Goal: Information Seeking & Learning: Check status

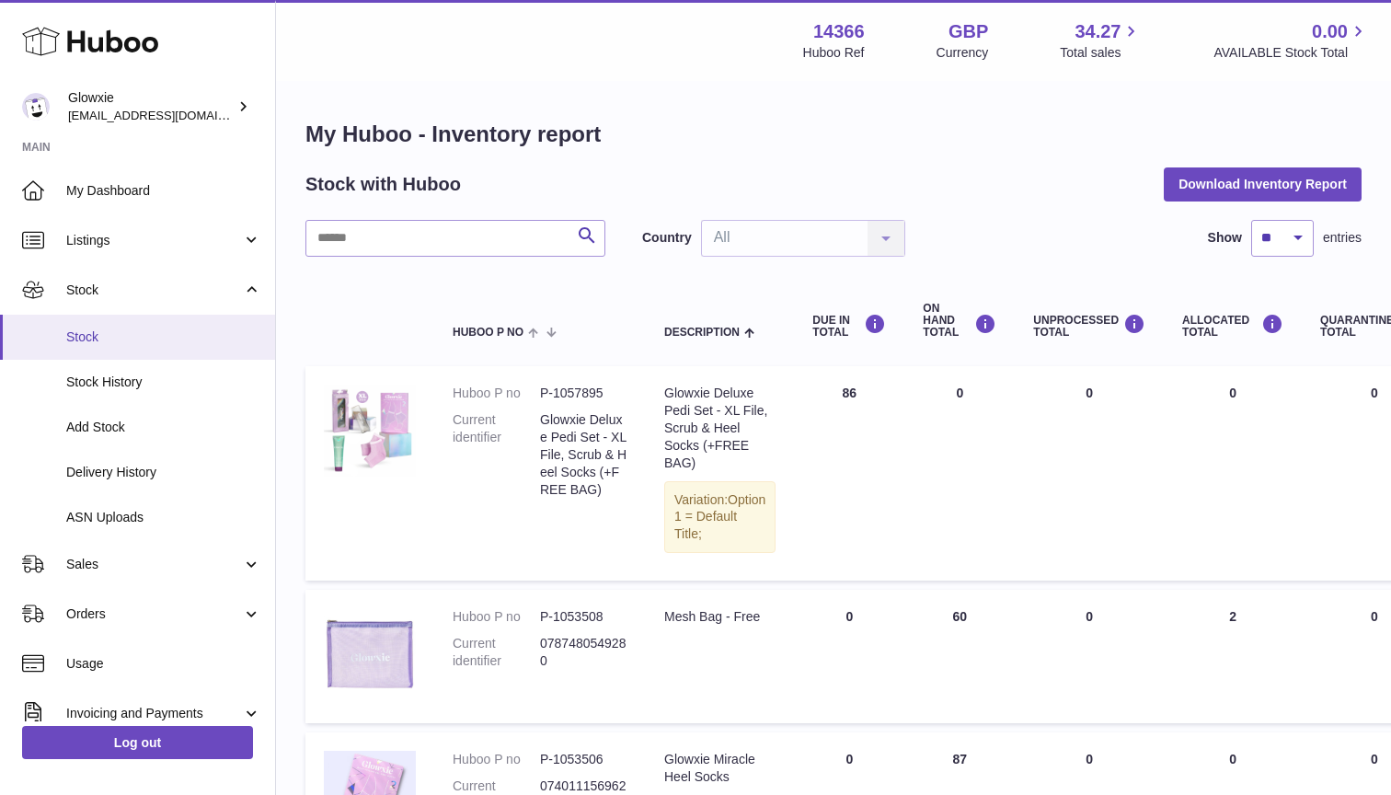
click at [110, 351] on link "Stock" at bounding box center [137, 337] width 275 height 45
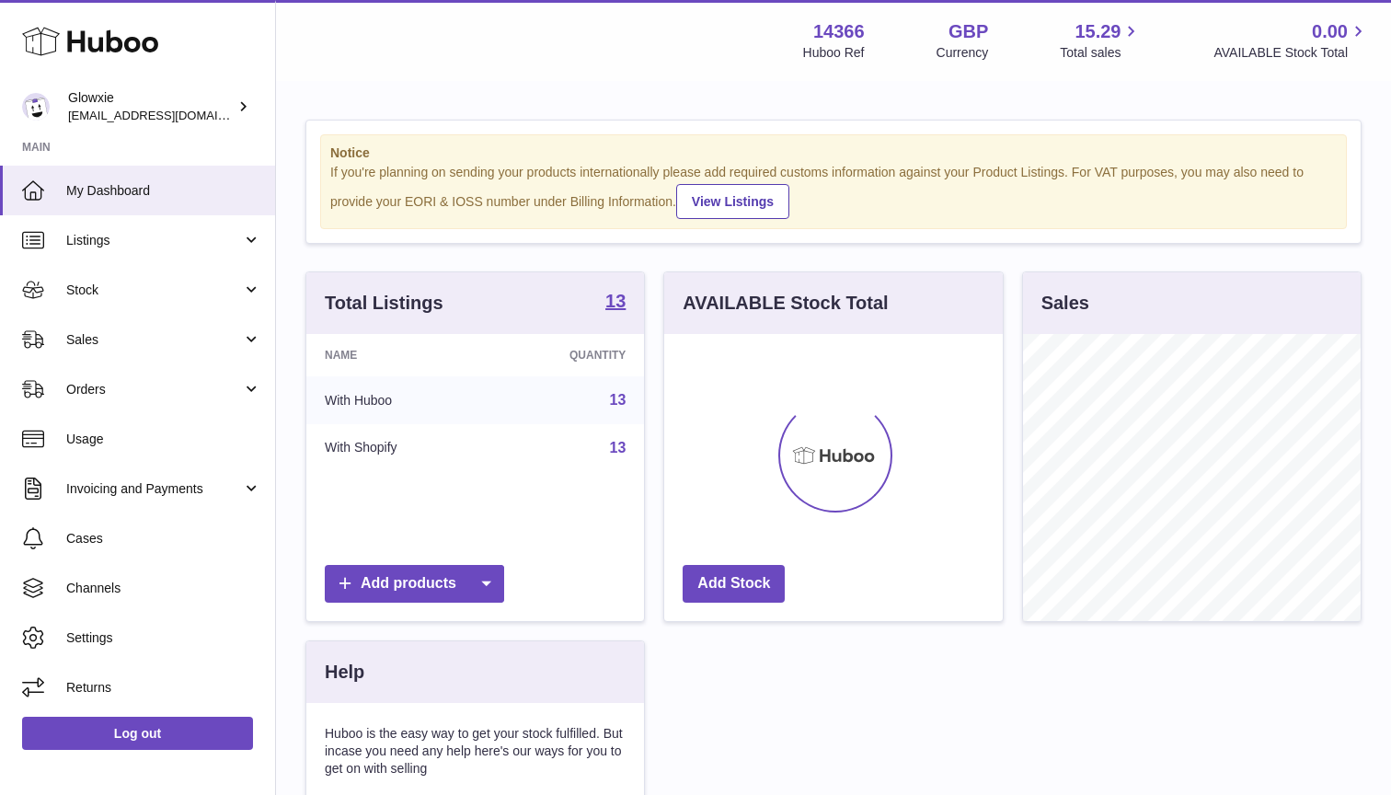
scroll to position [287, 339]
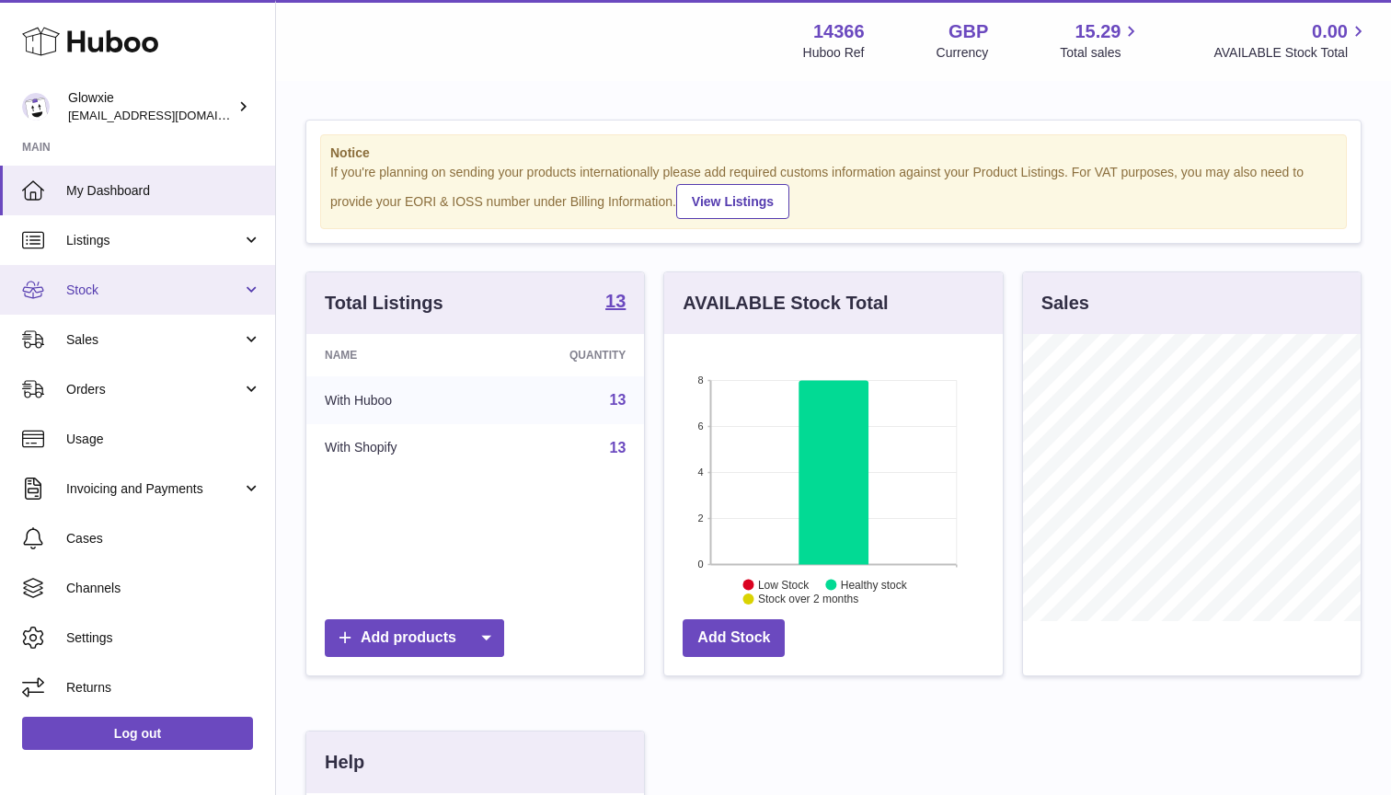
click at [92, 303] on link "Stock" at bounding box center [137, 290] width 275 height 50
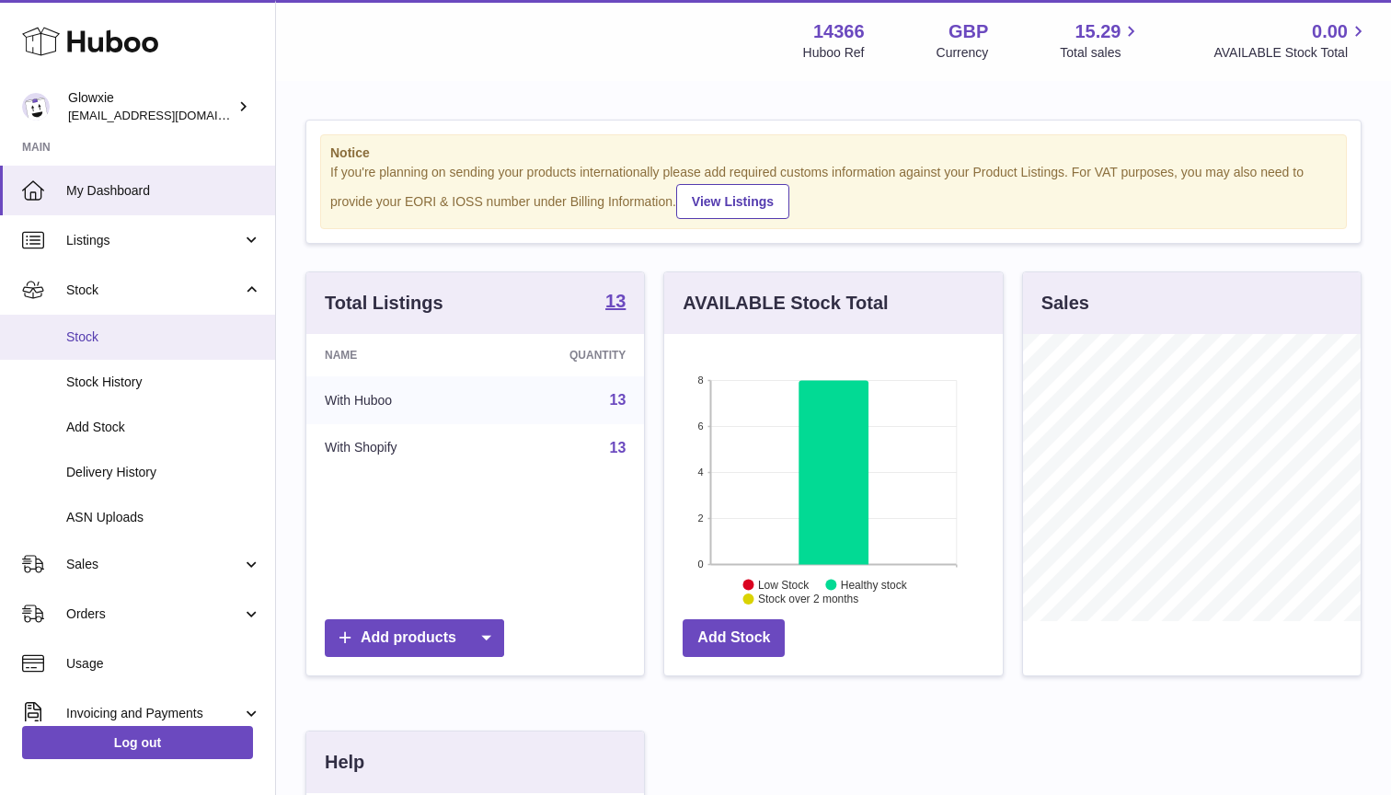
click at [80, 333] on span "Stock" at bounding box center [163, 337] width 195 height 17
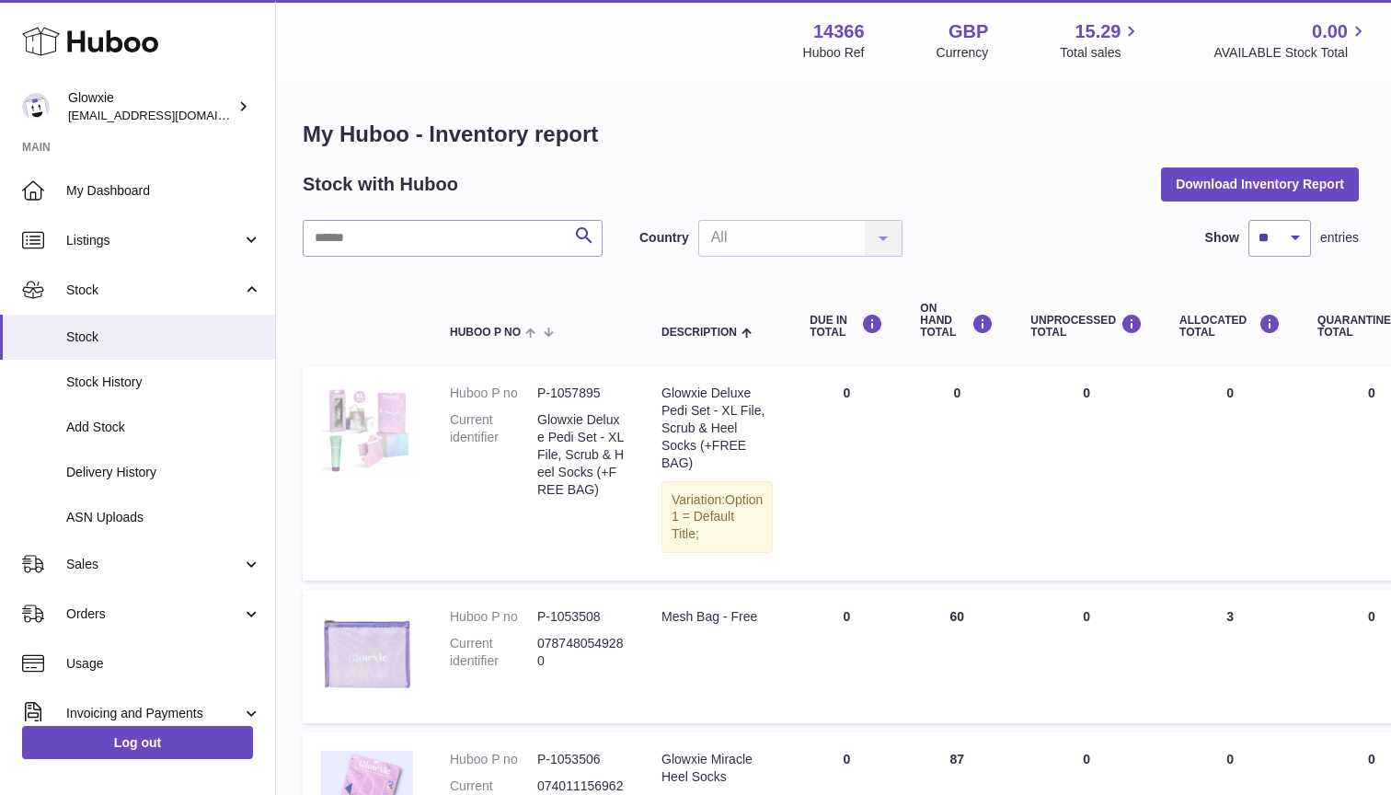
scroll to position [0, 3]
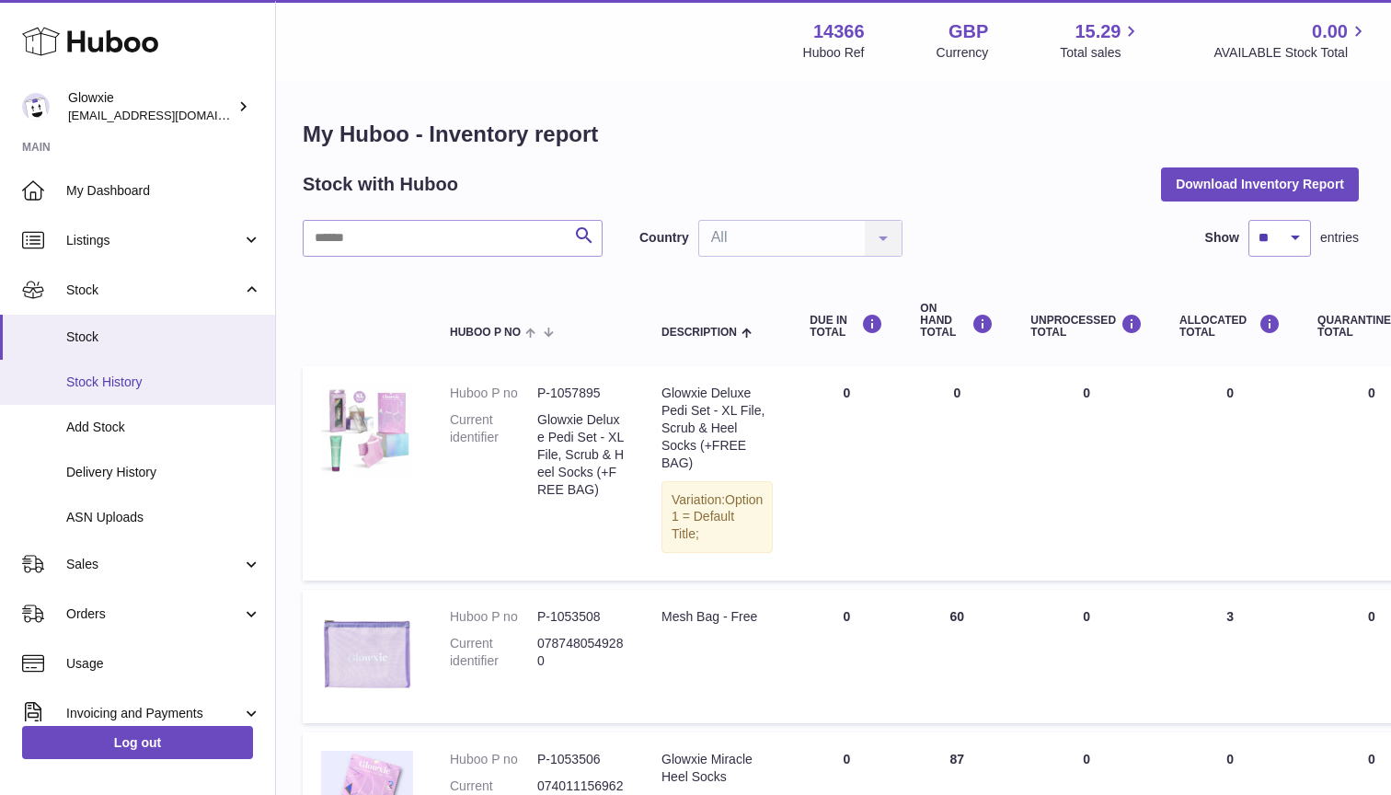
click at [121, 374] on span "Stock History" at bounding box center [163, 382] width 195 height 17
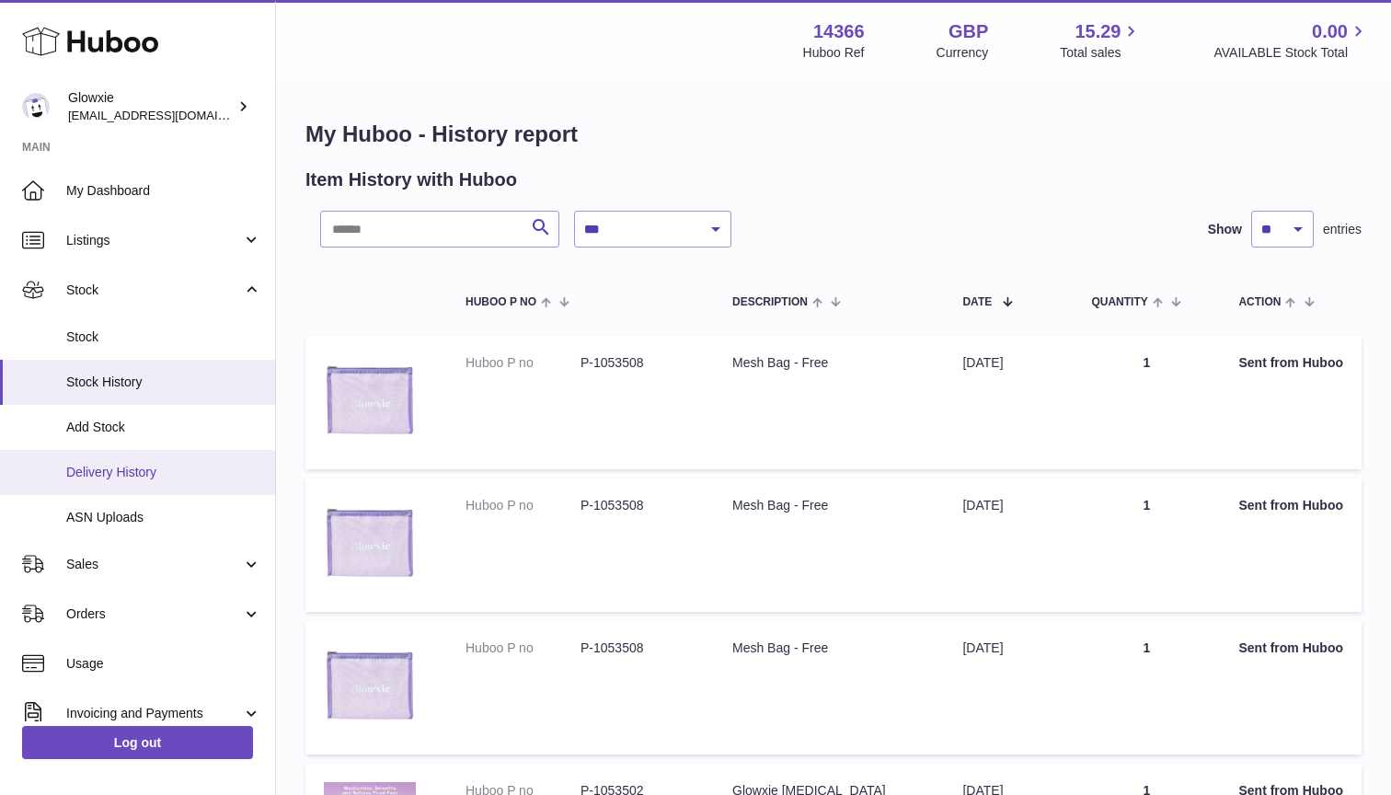
click at [159, 474] on span "Delivery History" at bounding box center [163, 472] width 195 height 17
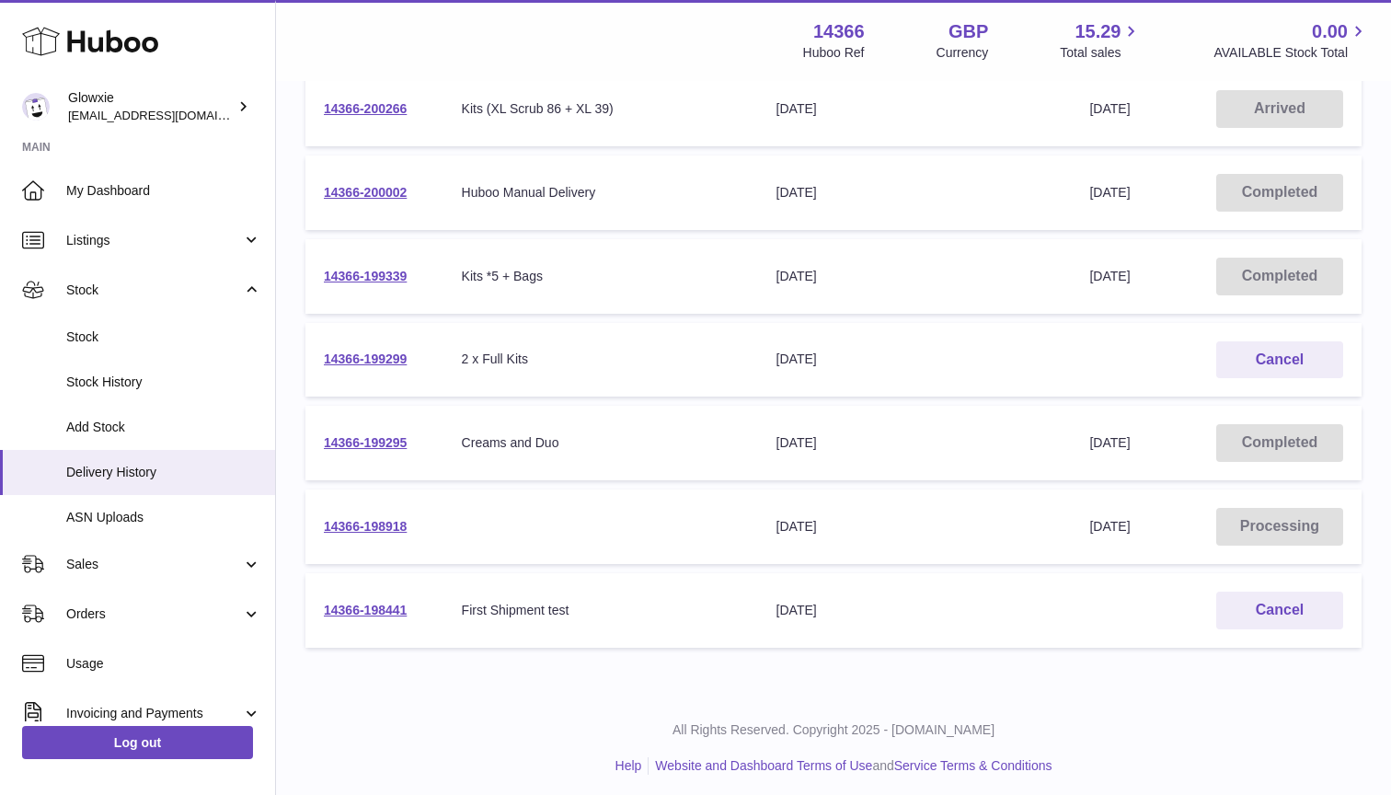
scroll to position [303, 0]
click at [365, 524] on link "14366-198918" at bounding box center [365, 527] width 83 height 15
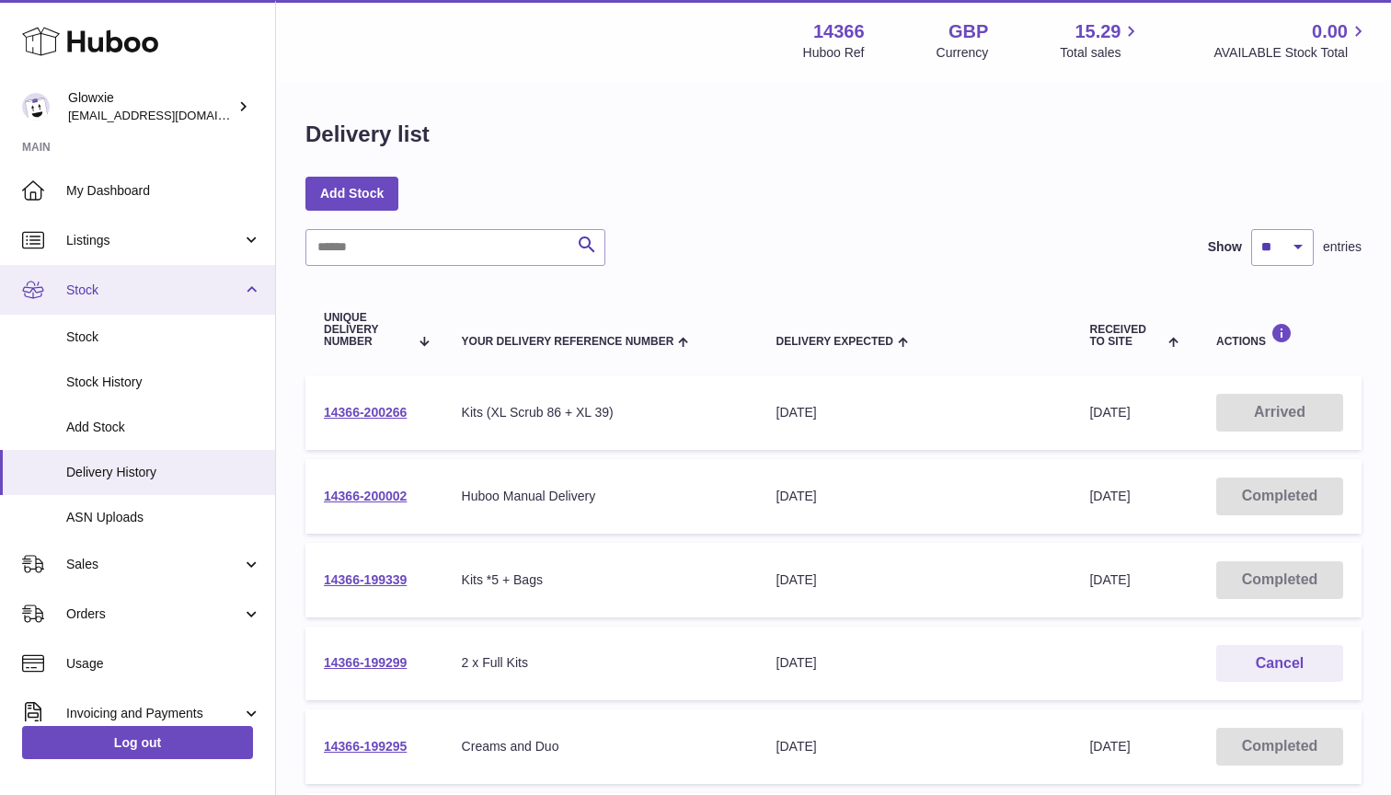
scroll to position [0, 0]
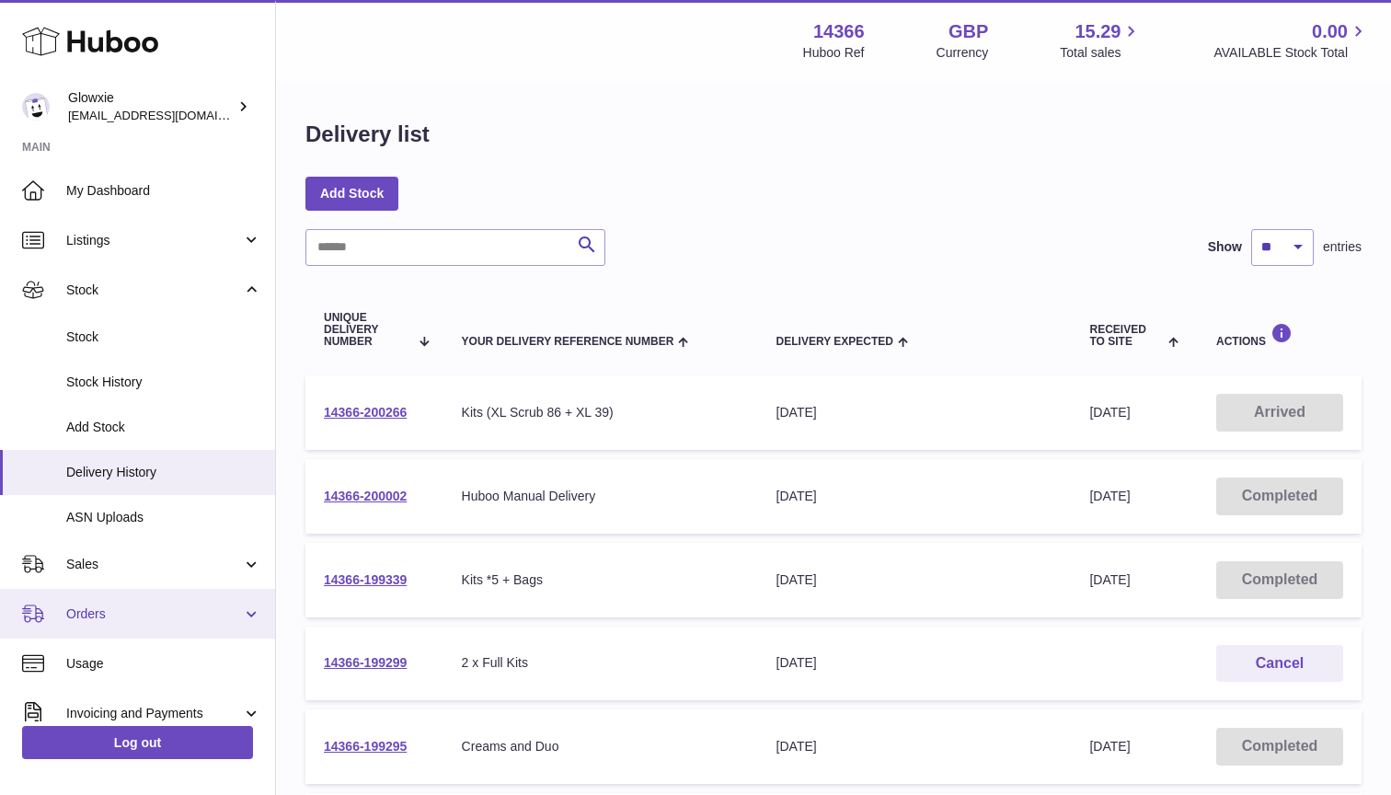
click at [143, 613] on span "Orders" at bounding box center [154, 613] width 176 height 17
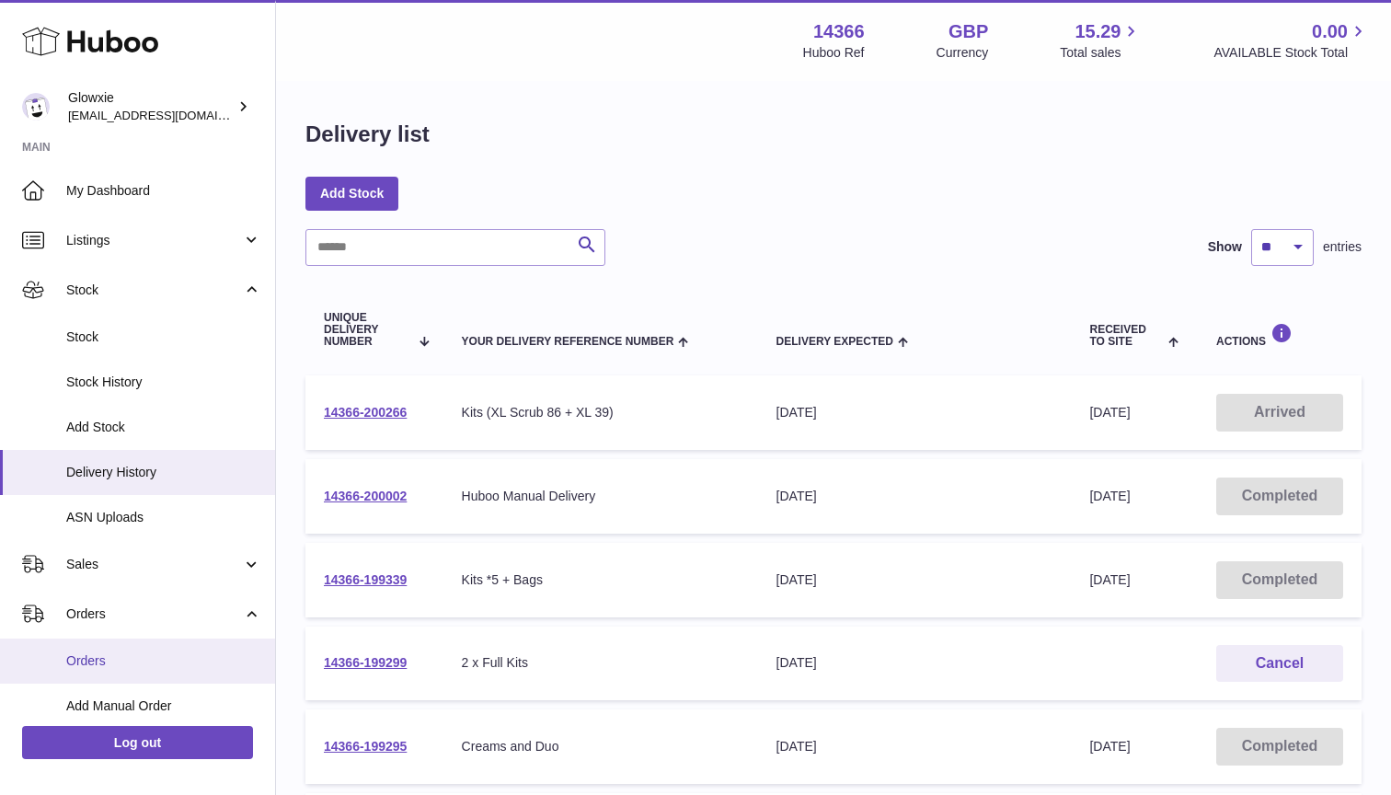
click at [130, 659] on span "Orders" at bounding box center [163, 660] width 195 height 17
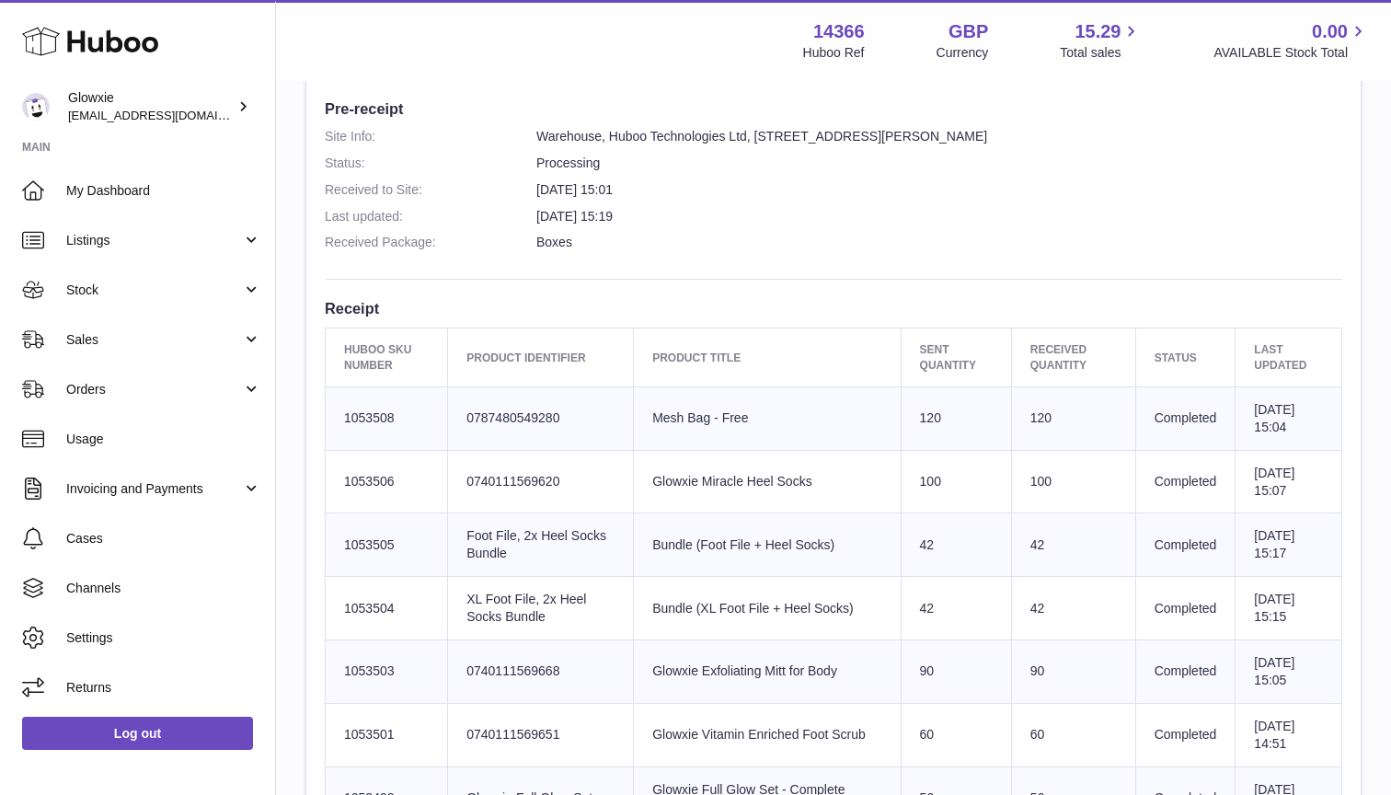
scroll to position [450, 0]
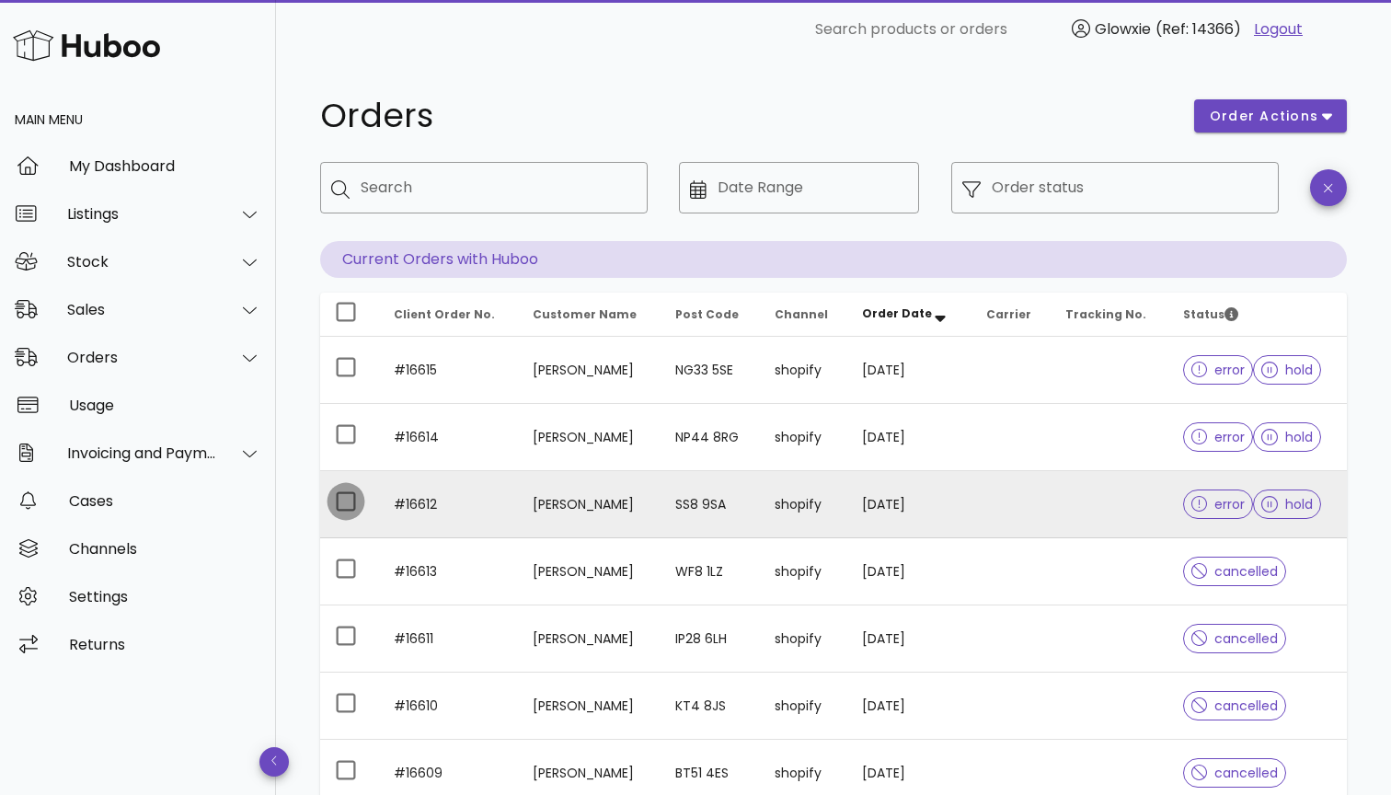
click at [355, 496] on div at bounding box center [345, 501] width 31 height 31
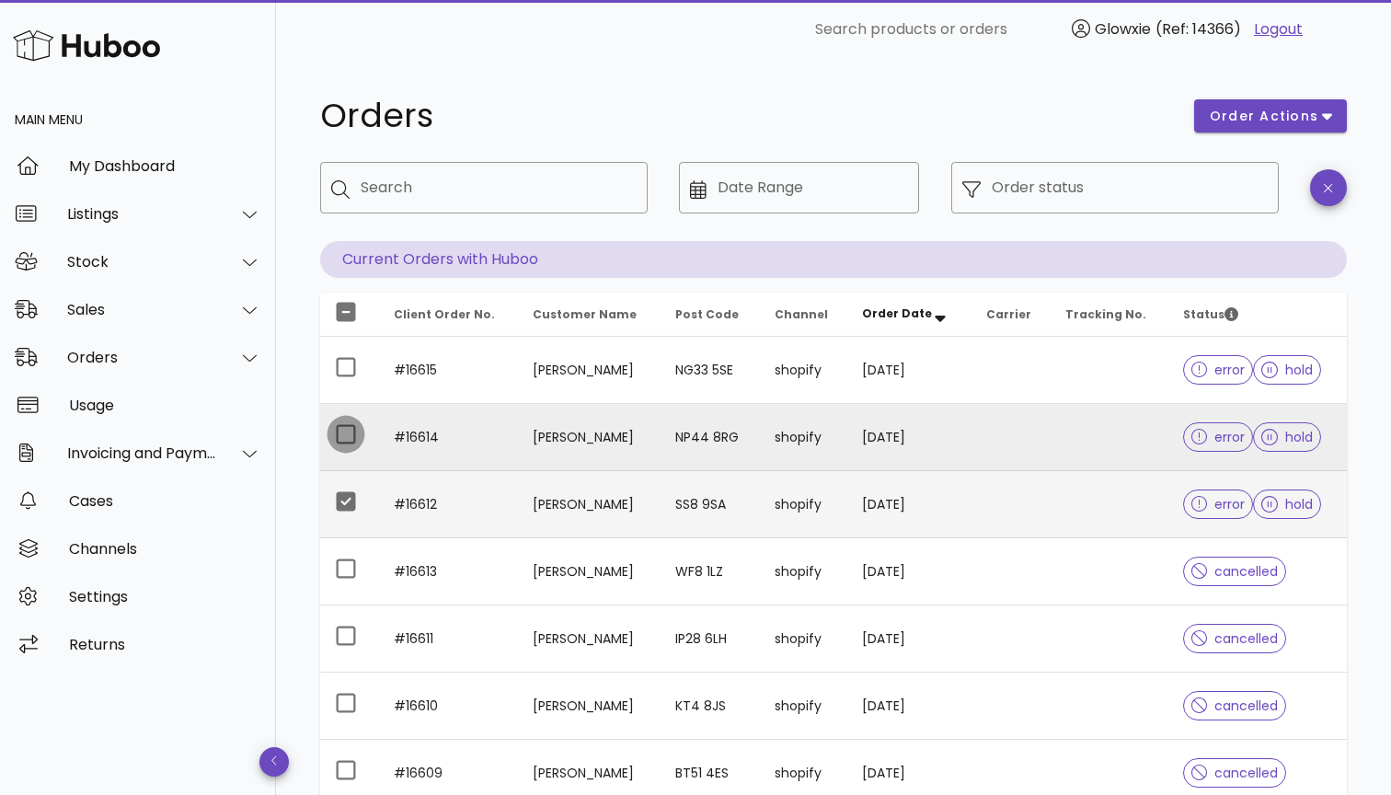
click at [348, 447] on div at bounding box center [345, 434] width 31 height 31
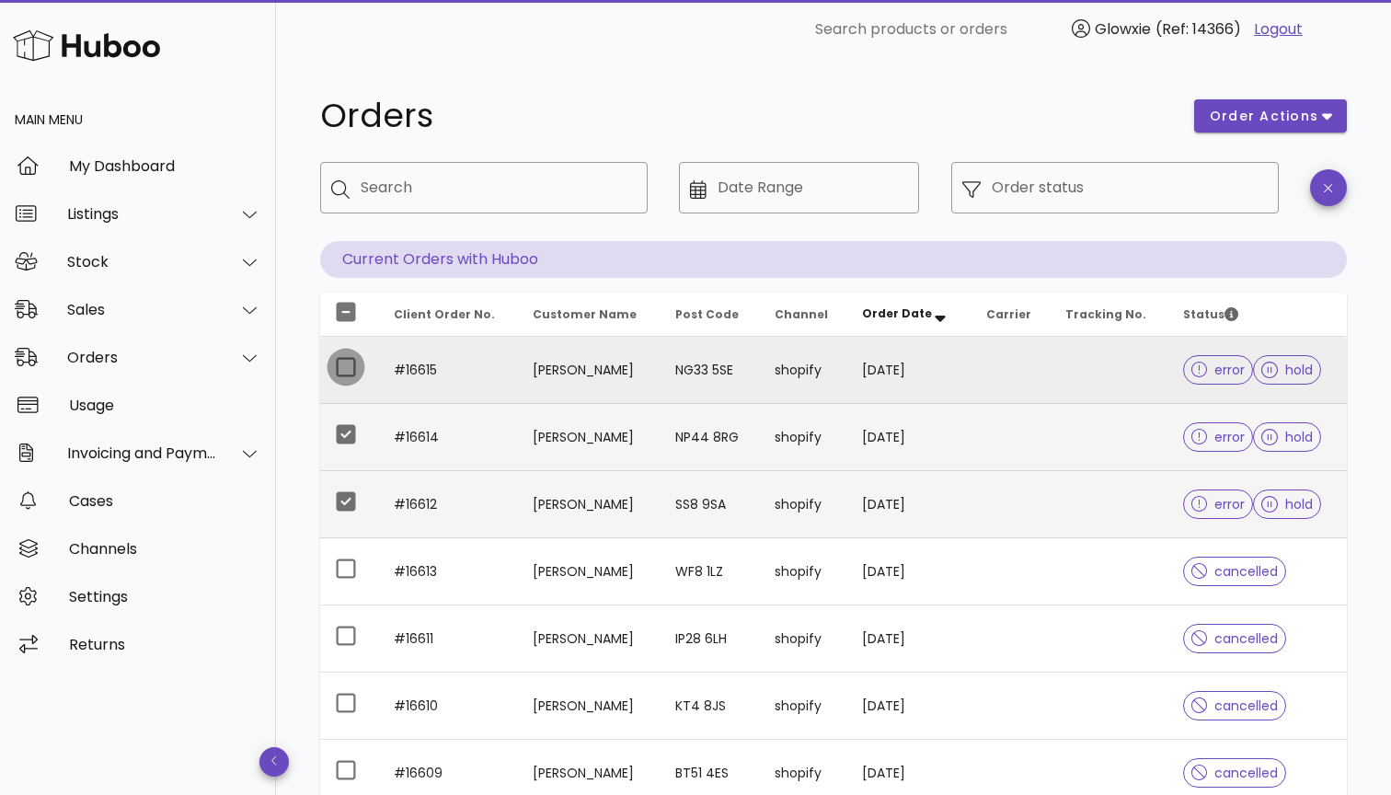
click at [346, 376] on div at bounding box center [345, 367] width 31 height 31
click at [1233, 108] on span "order actions" at bounding box center [1264, 116] width 110 height 19
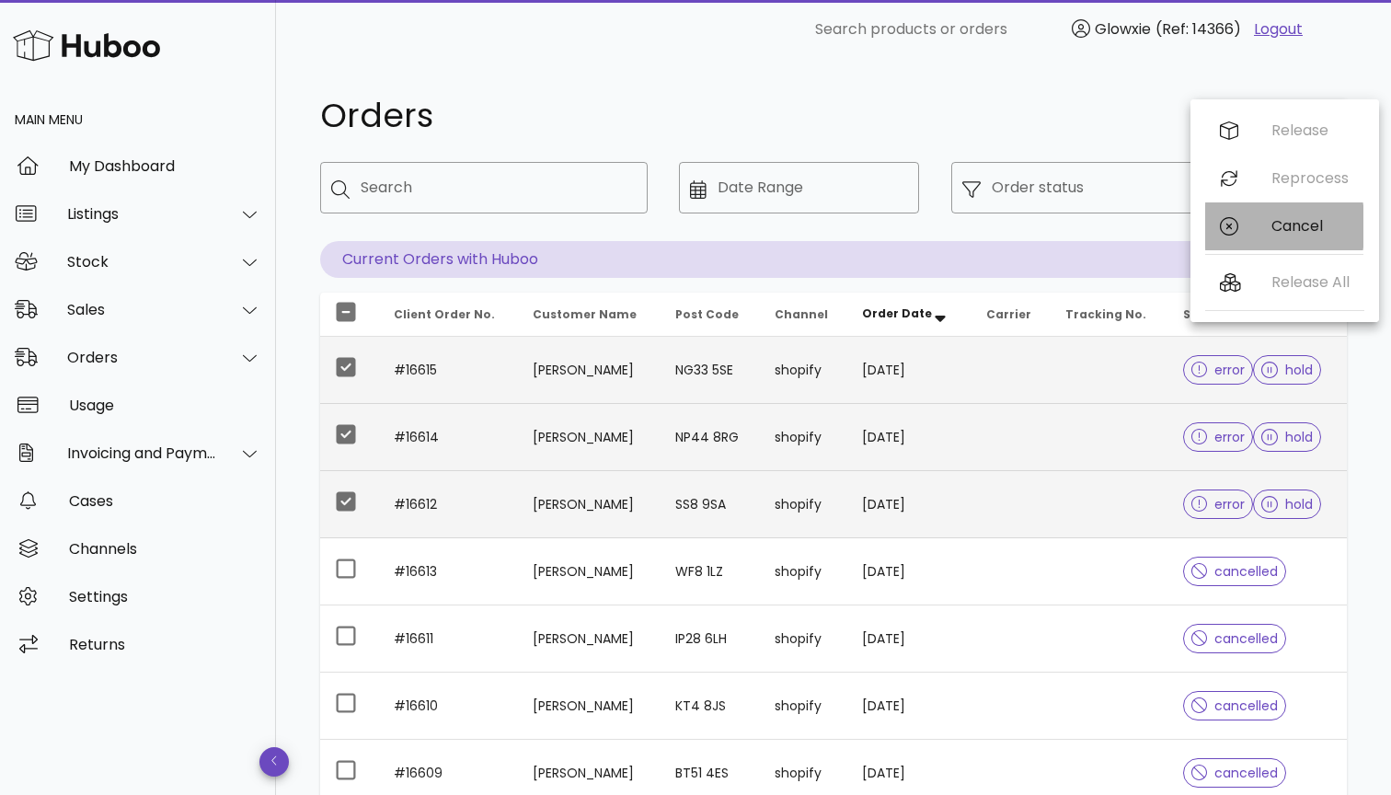
click at [1237, 221] on icon at bounding box center [1229, 226] width 18 height 18
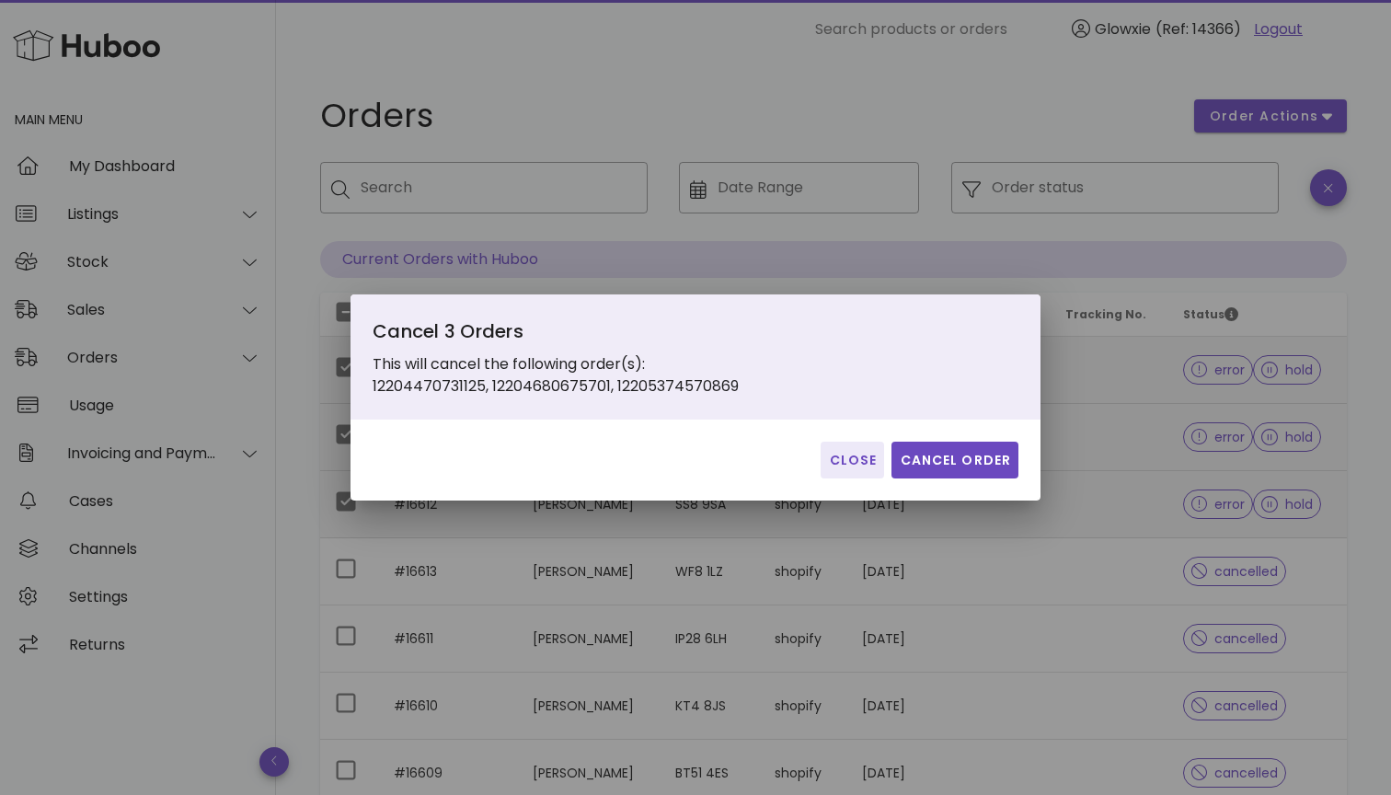
click at [932, 479] on div "Close Cancel Order" at bounding box center [696, 460] width 690 height 81
click at [932, 475] on button "Cancel Order" at bounding box center [955, 460] width 127 height 37
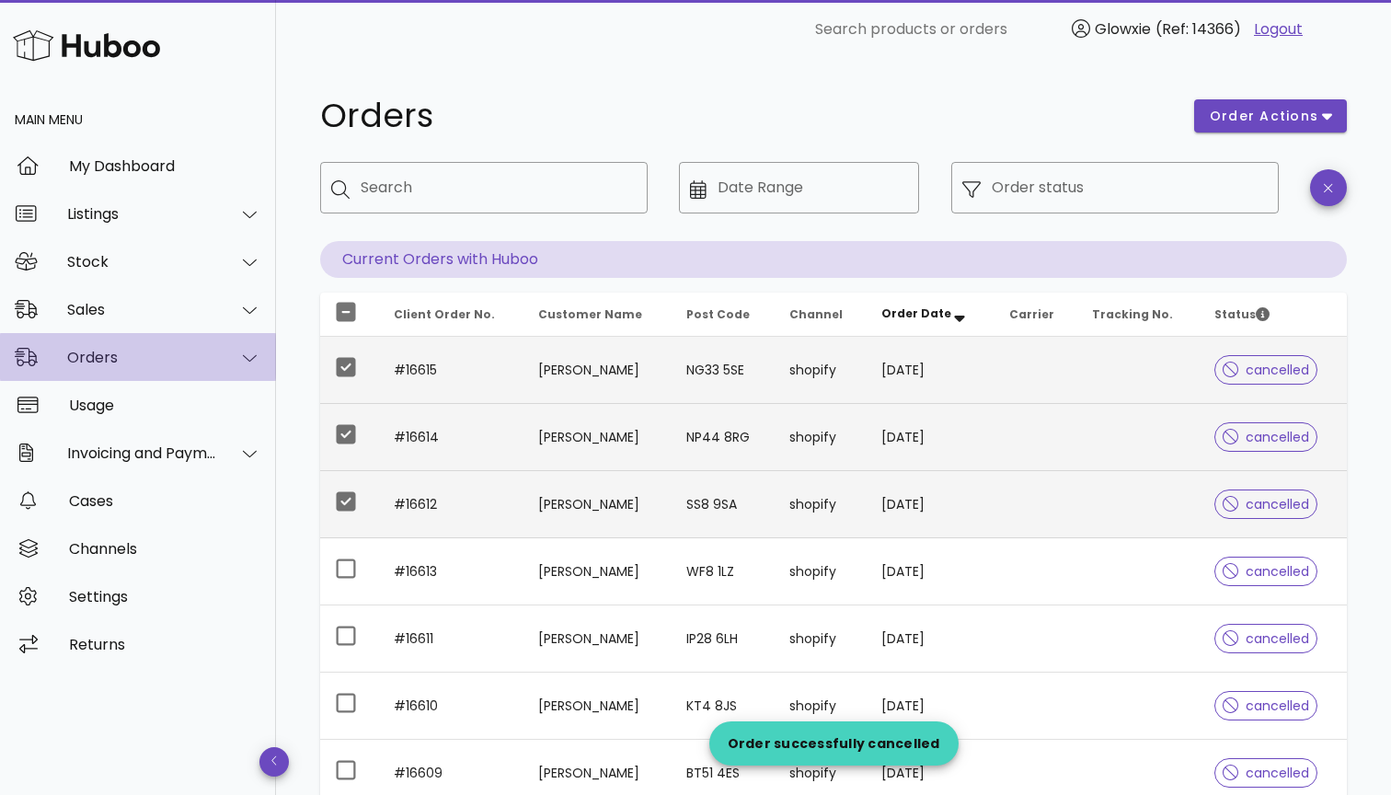
click at [185, 344] on div "Orders" at bounding box center [138, 357] width 276 height 48
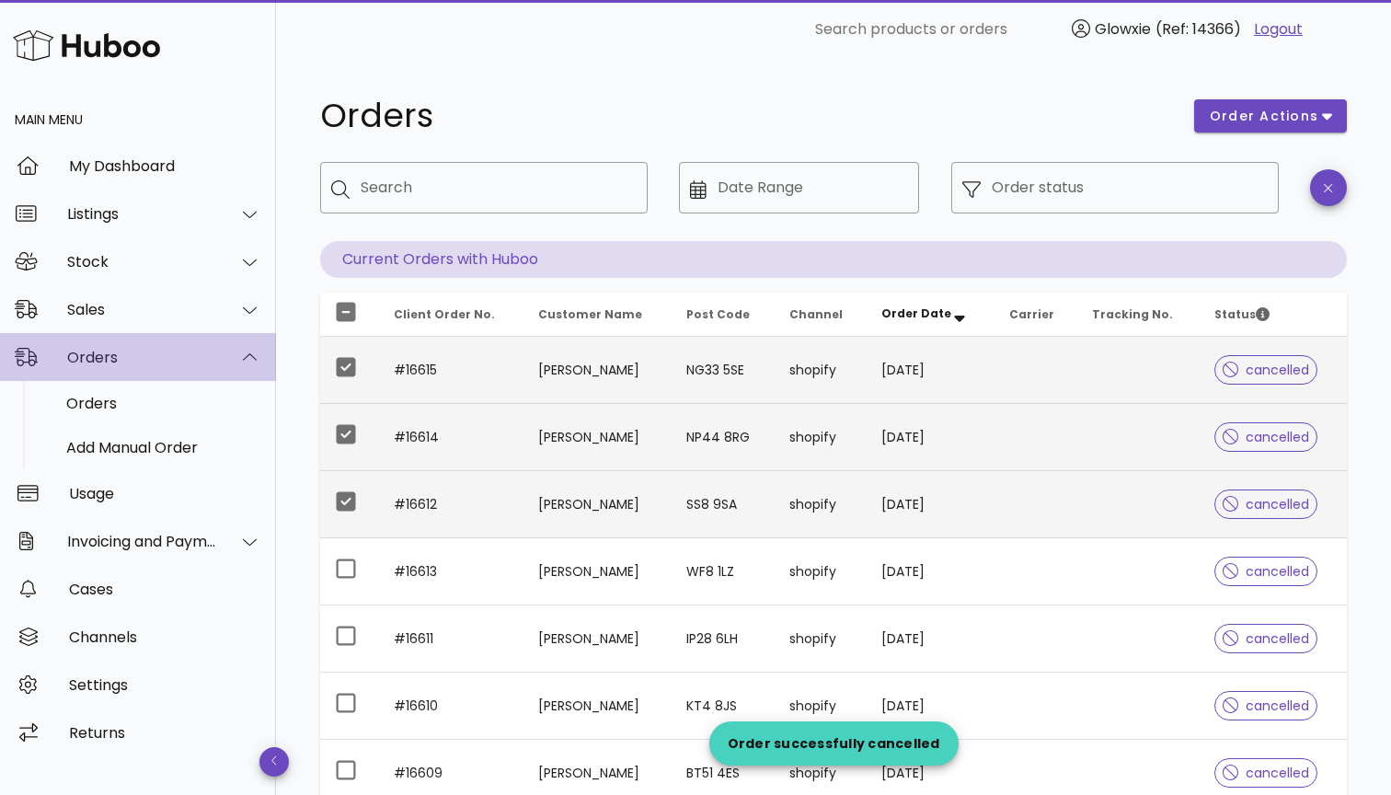
click at [188, 363] on div "Orders" at bounding box center [142, 357] width 150 height 17
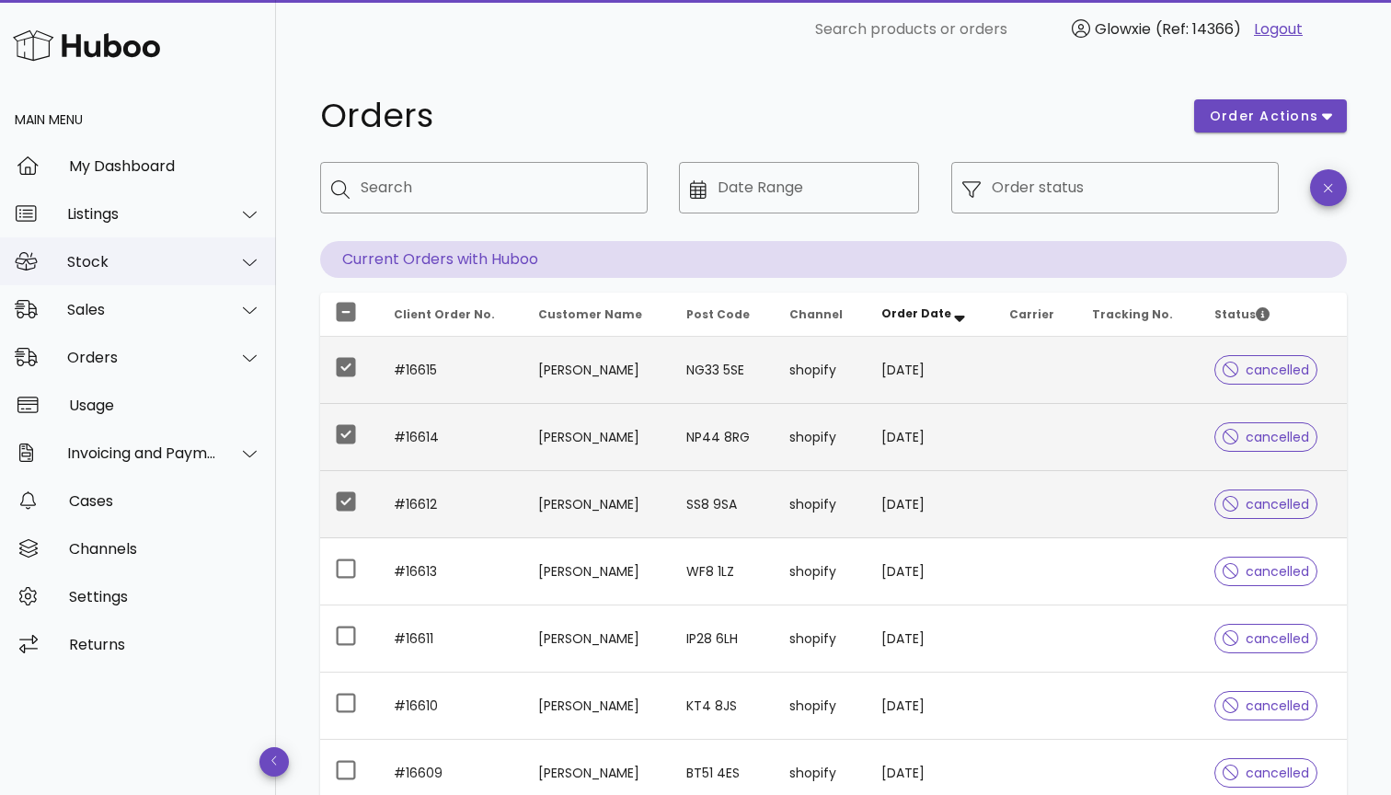
click at [182, 257] on div "Stock" at bounding box center [142, 261] width 150 height 17
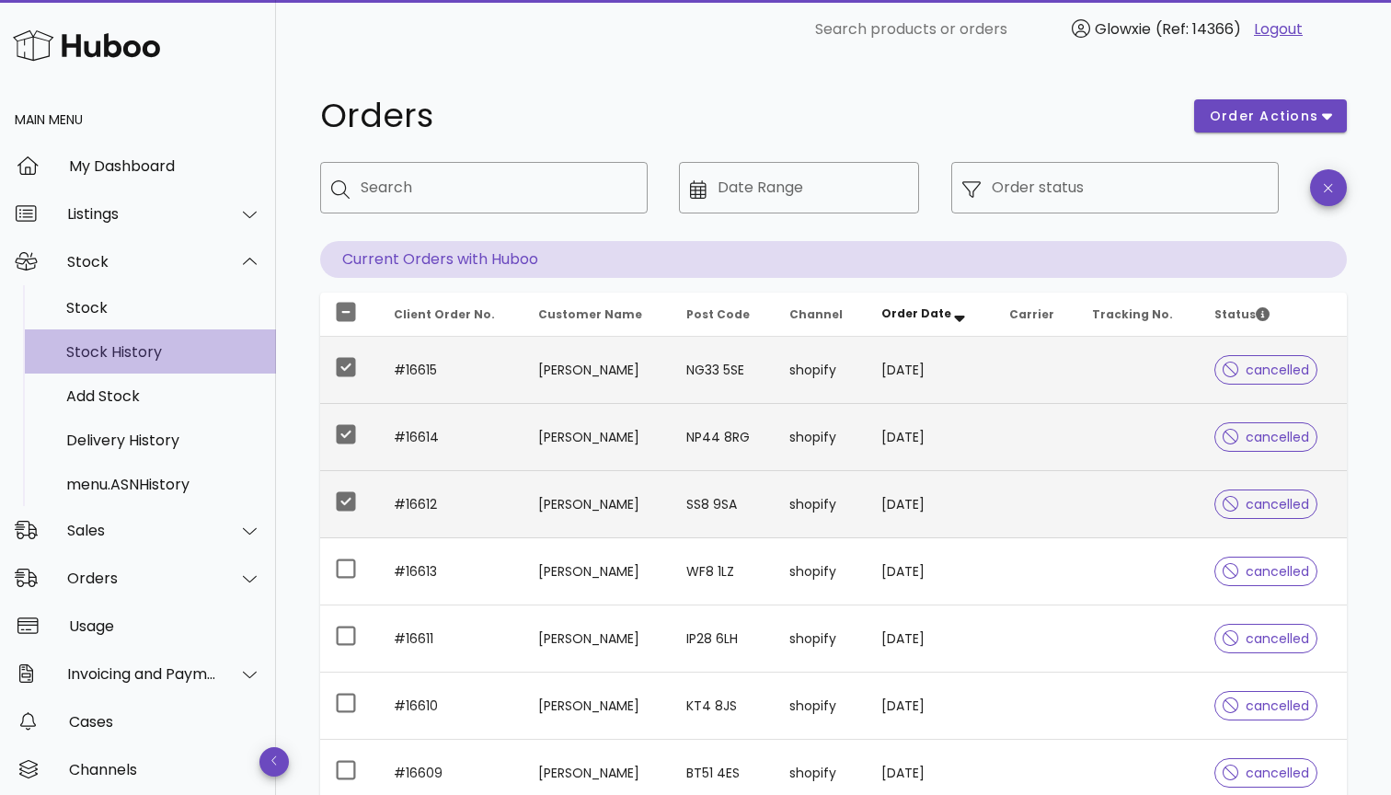
click at [157, 358] on div "Stock History" at bounding box center [163, 351] width 195 height 17
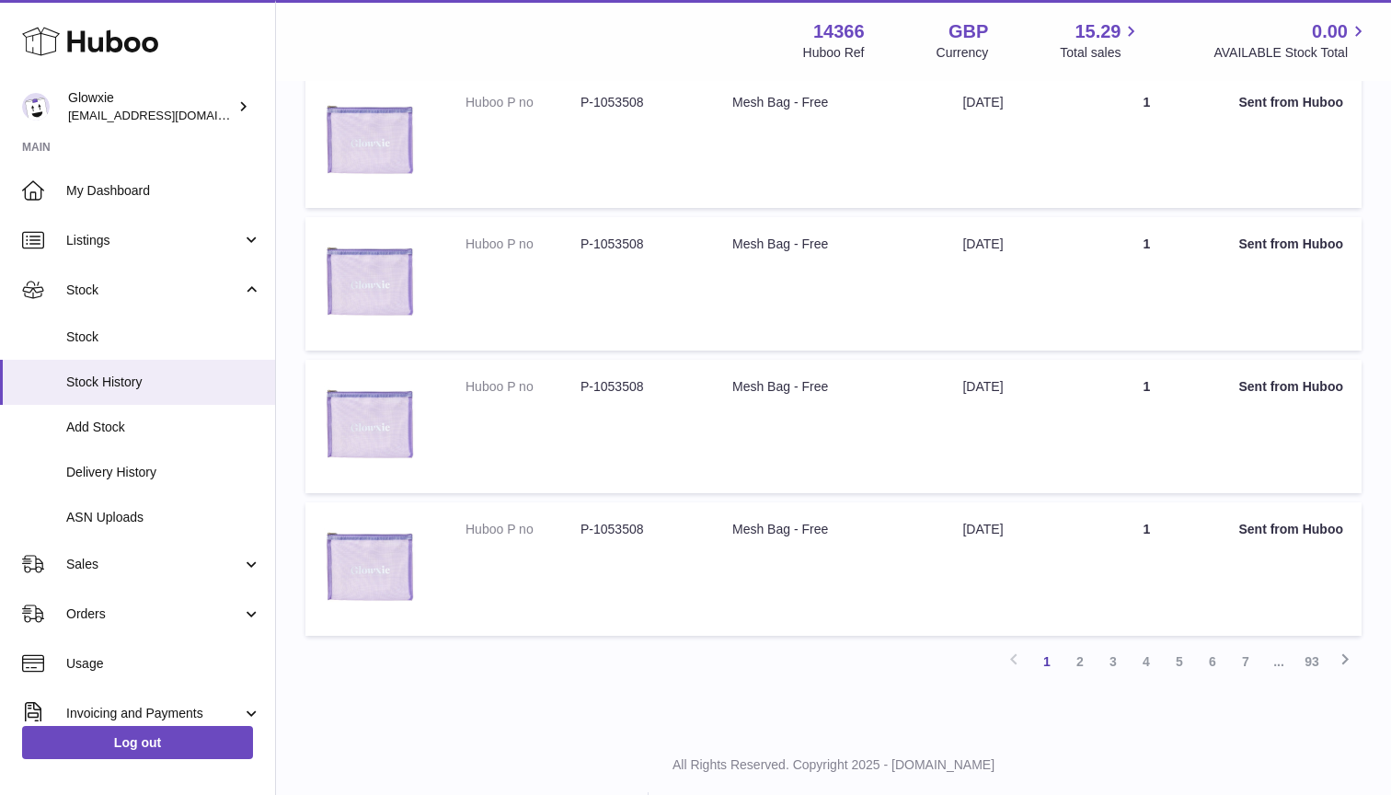
scroll to position [1117, 0]
click at [1318, 523] on strong "Sent from Huboo" at bounding box center [1291, 528] width 105 height 15
click at [1317, 523] on strong "Sent from Huboo" at bounding box center [1291, 528] width 105 height 15
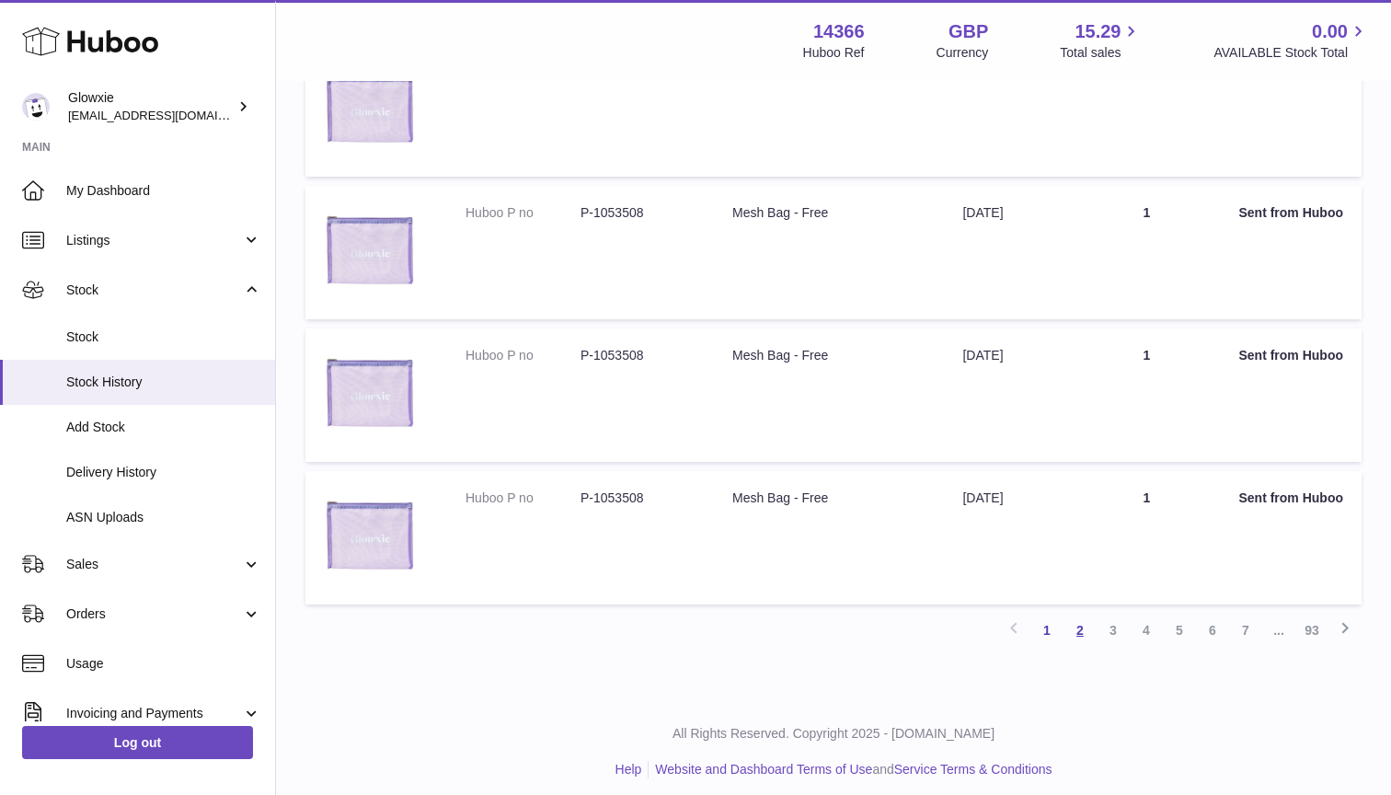
click at [1079, 626] on link "2" at bounding box center [1080, 630] width 33 height 33
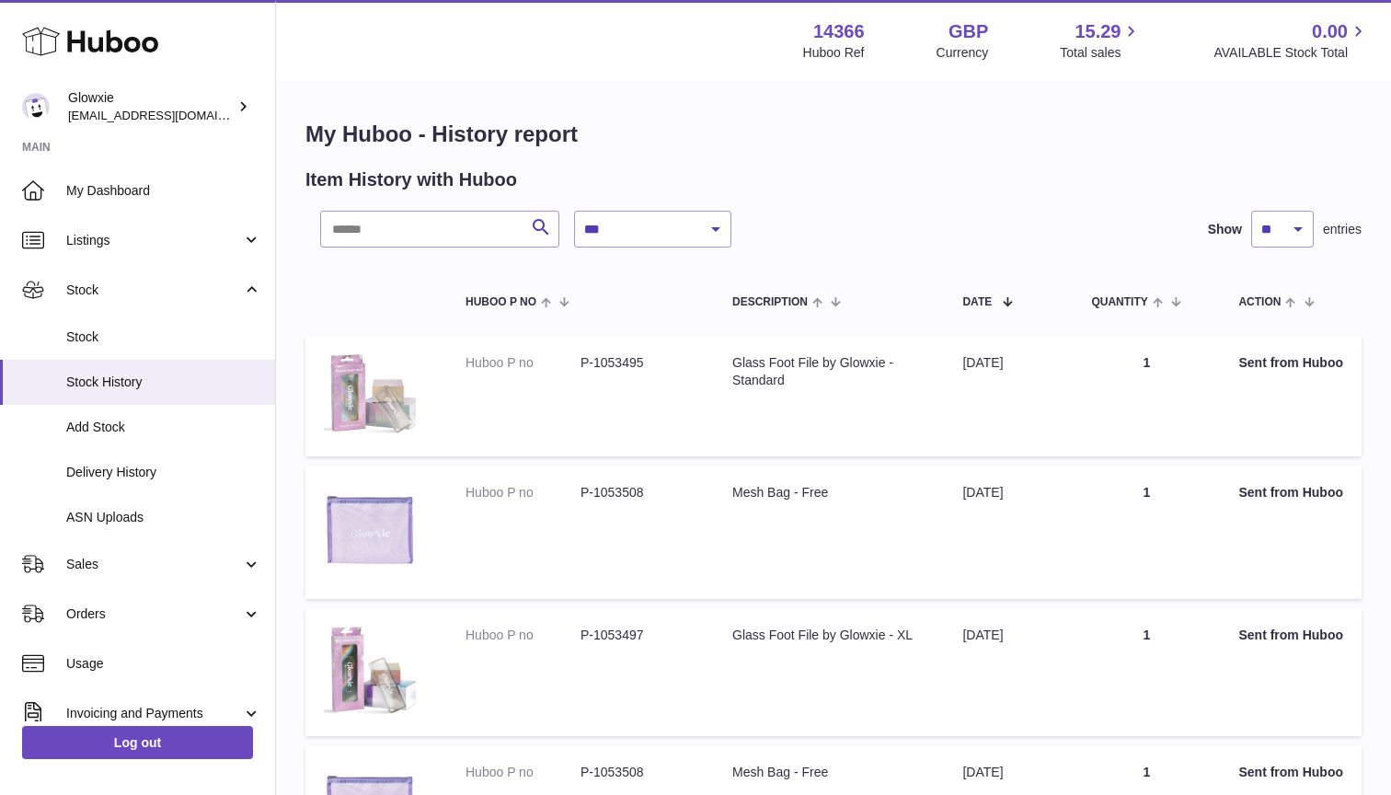
click at [598, 362] on dd "P-1053495" at bounding box center [638, 362] width 115 height 17
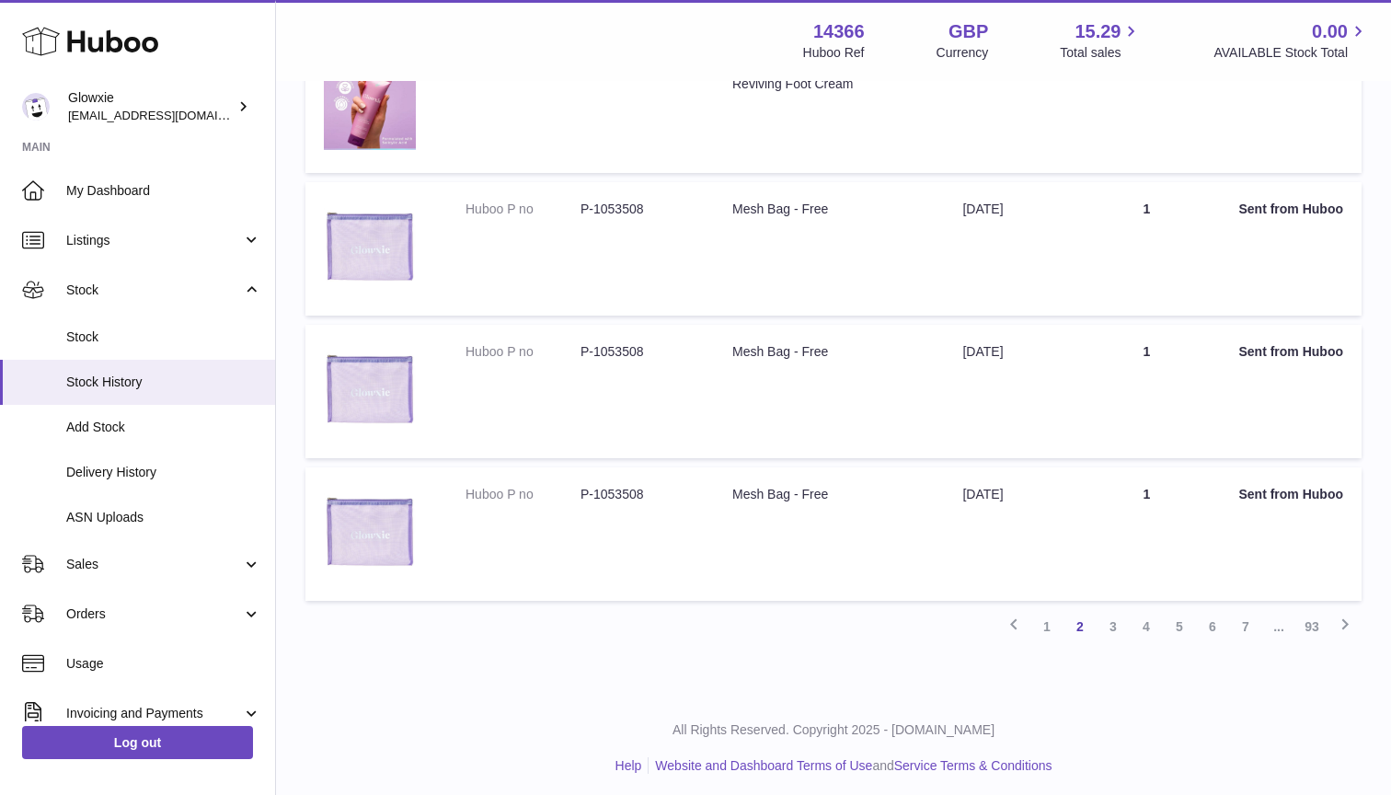
scroll to position [1130, 0]
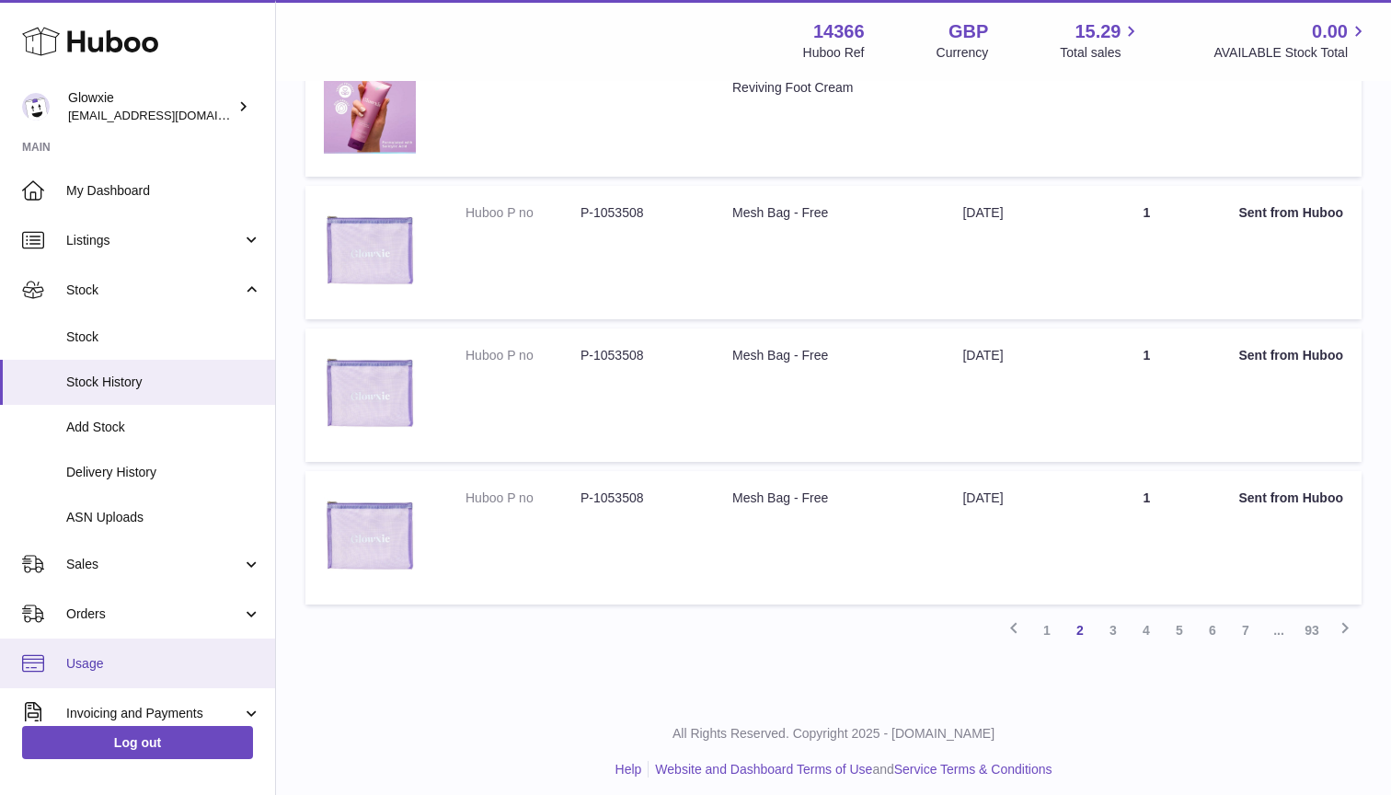
click at [136, 647] on link "Usage" at bounding box center [137, 664] width 275 height 50
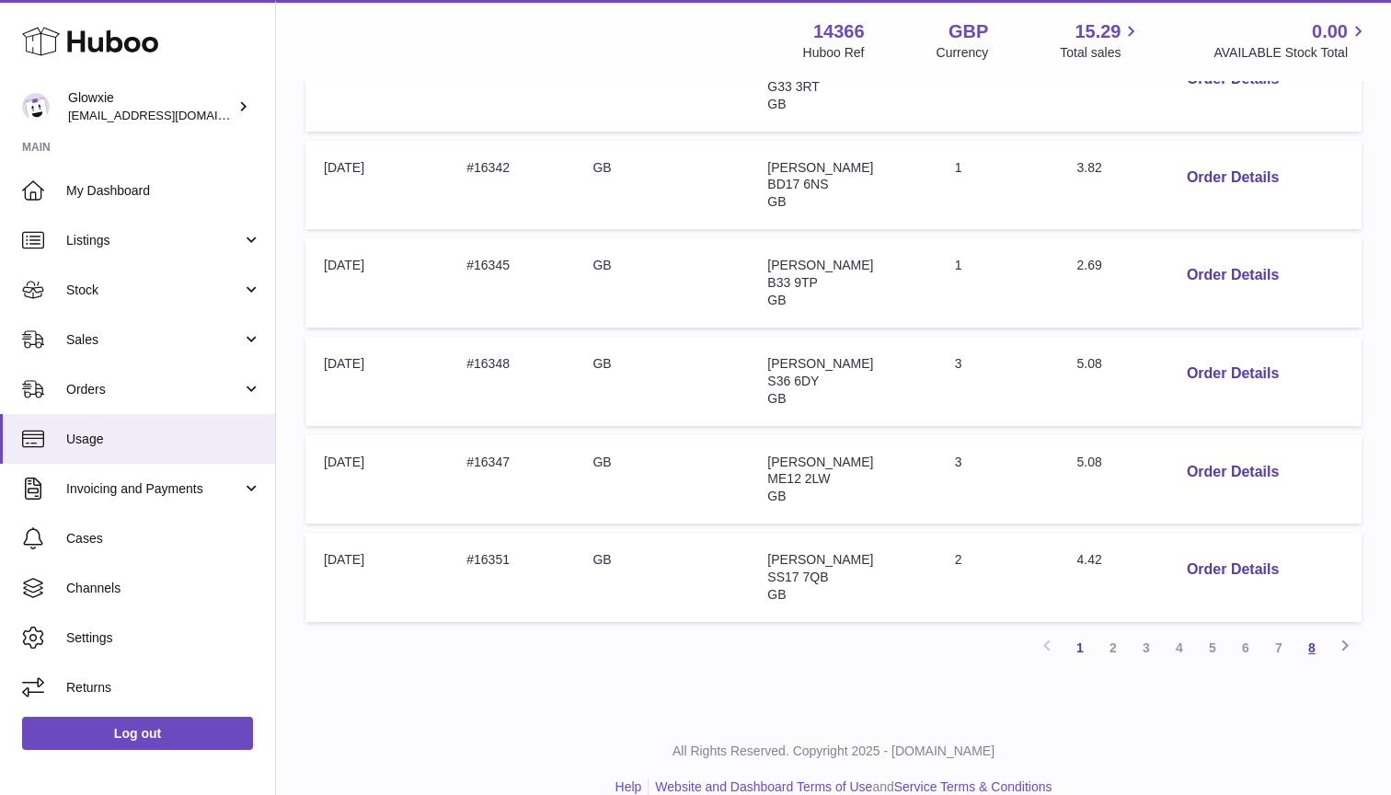
click at [1309, 632] on link "8" at bounding box center [1312, 647] width 33 height 33
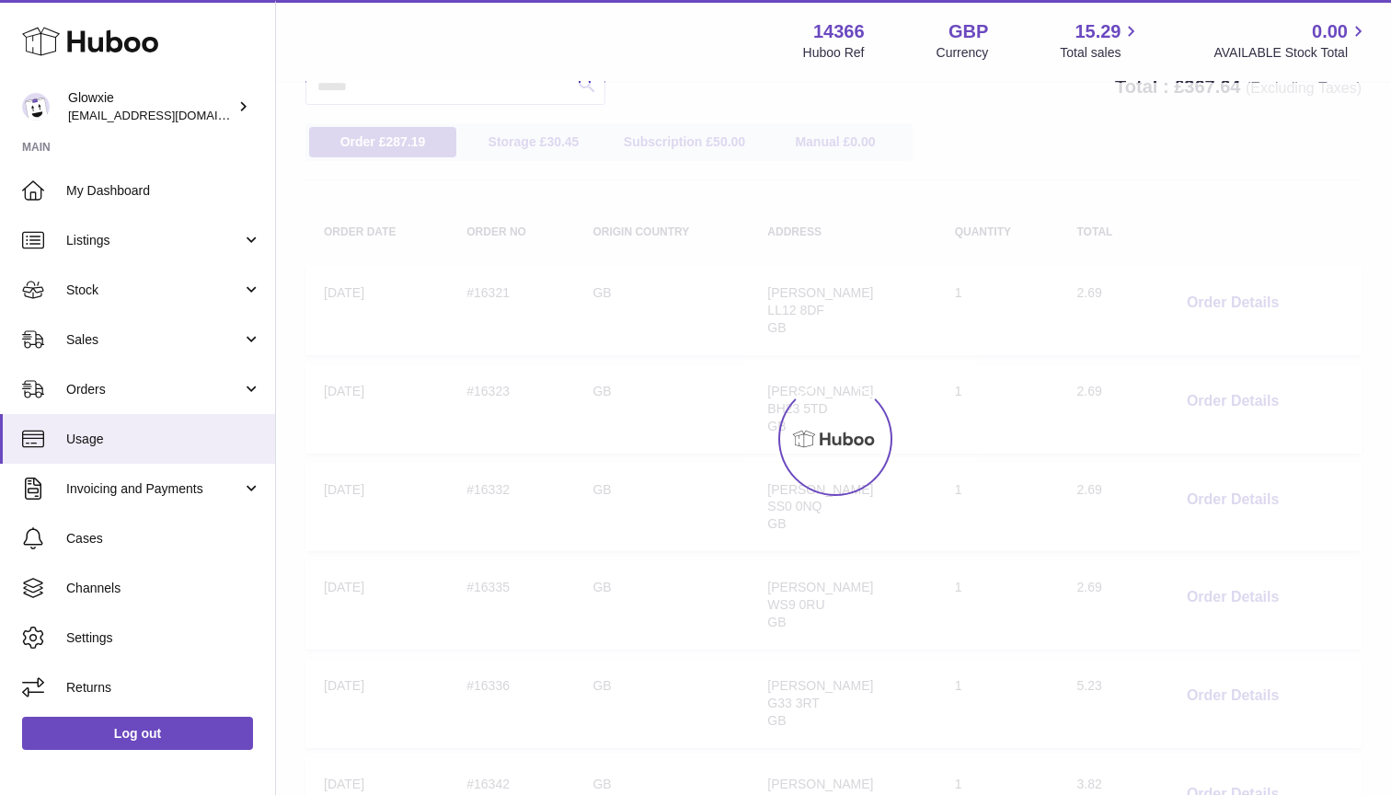
scroll to position [83, 0]
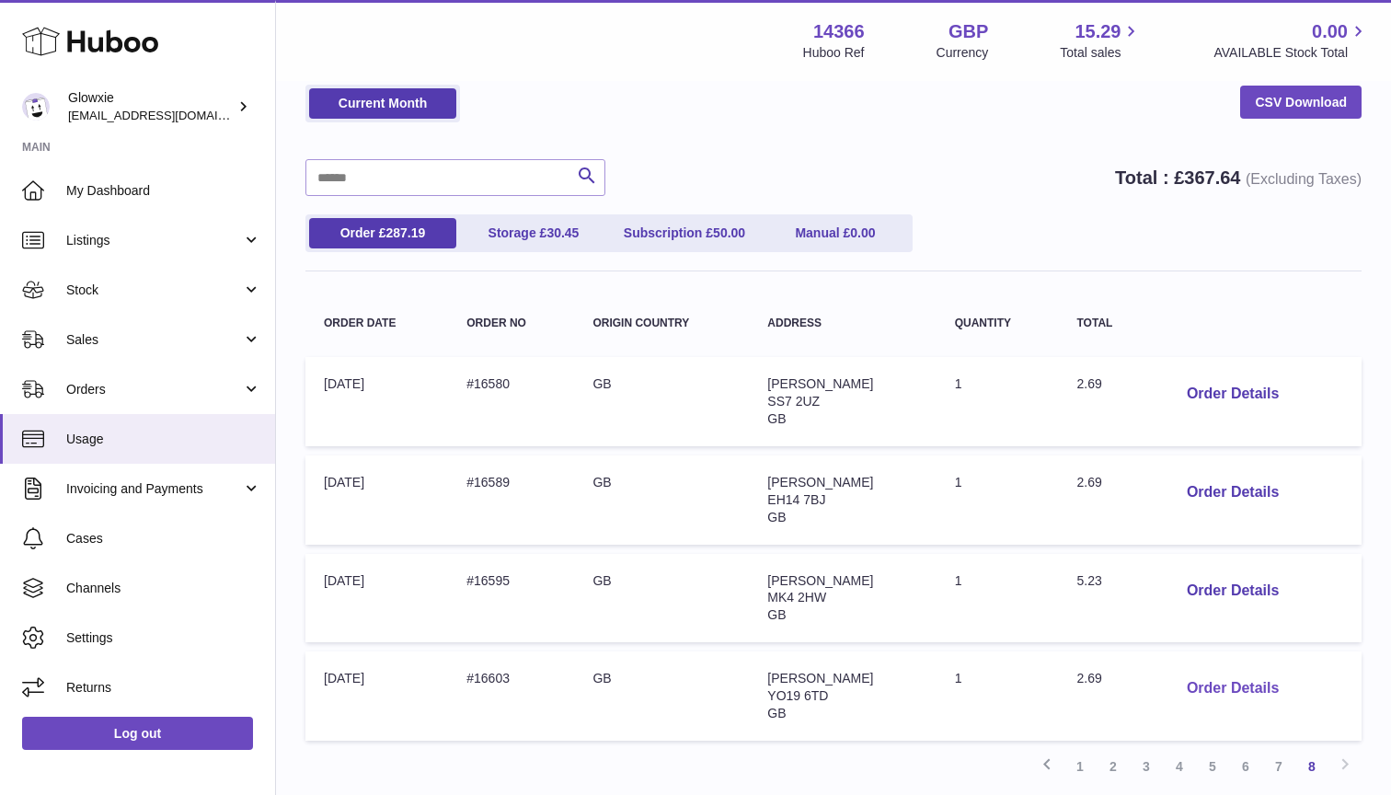
click at [1233, 670] on button "Order Details" at bounding box center [1232, 689] width 121 height 38
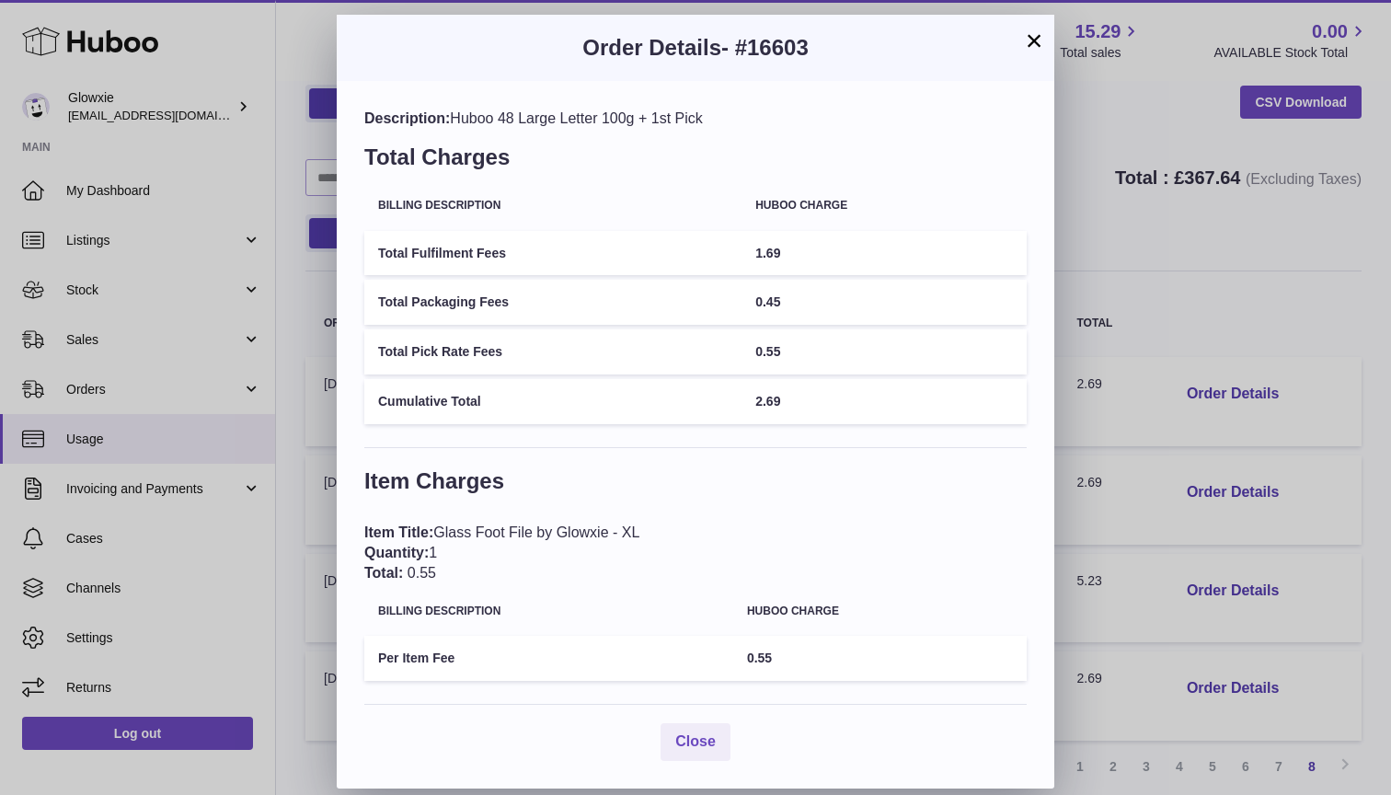
click at [1035, 44] on button "×" at bounding box center [1034, 40] width 22 height 22
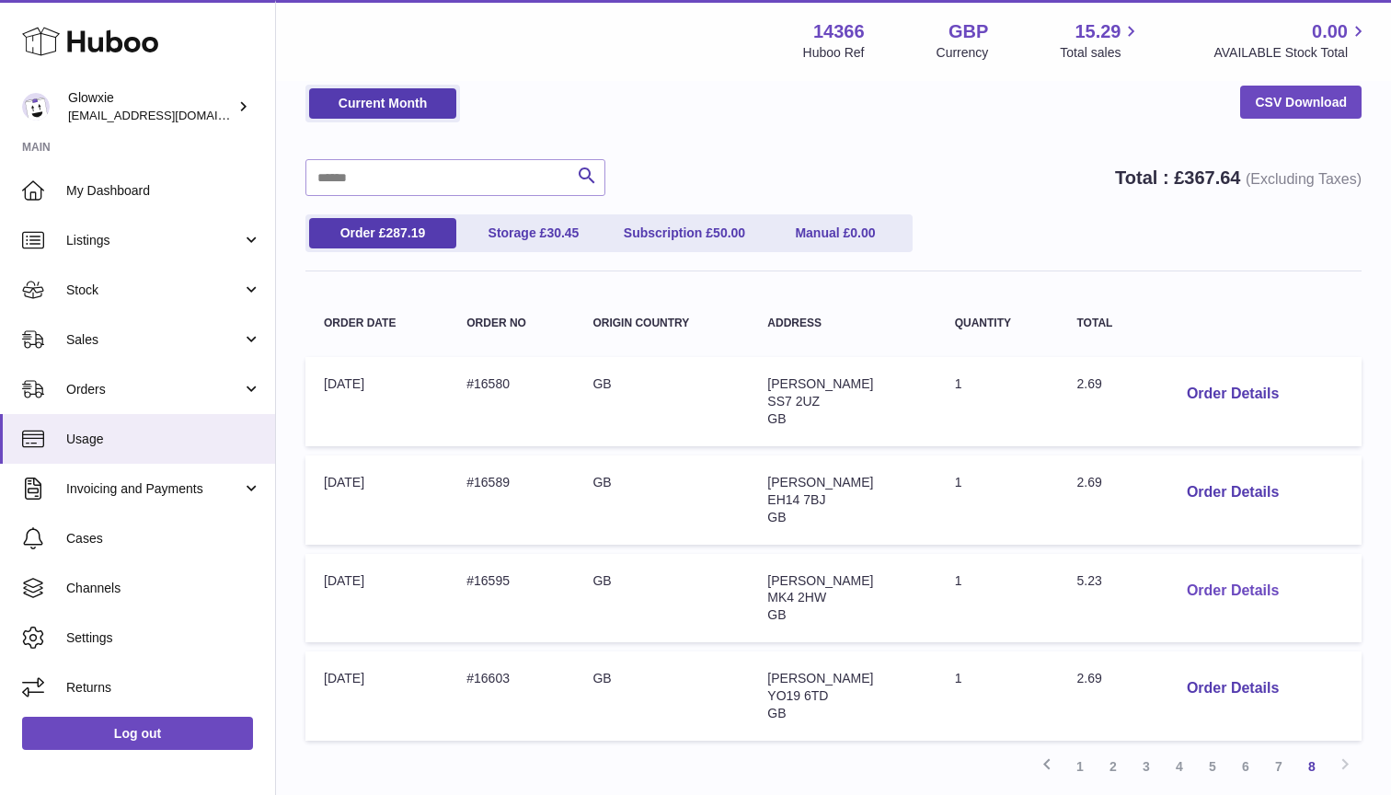
click at [1217, 594] on button "Order Details" at bounding box center [1232, 591] width 121 height 38
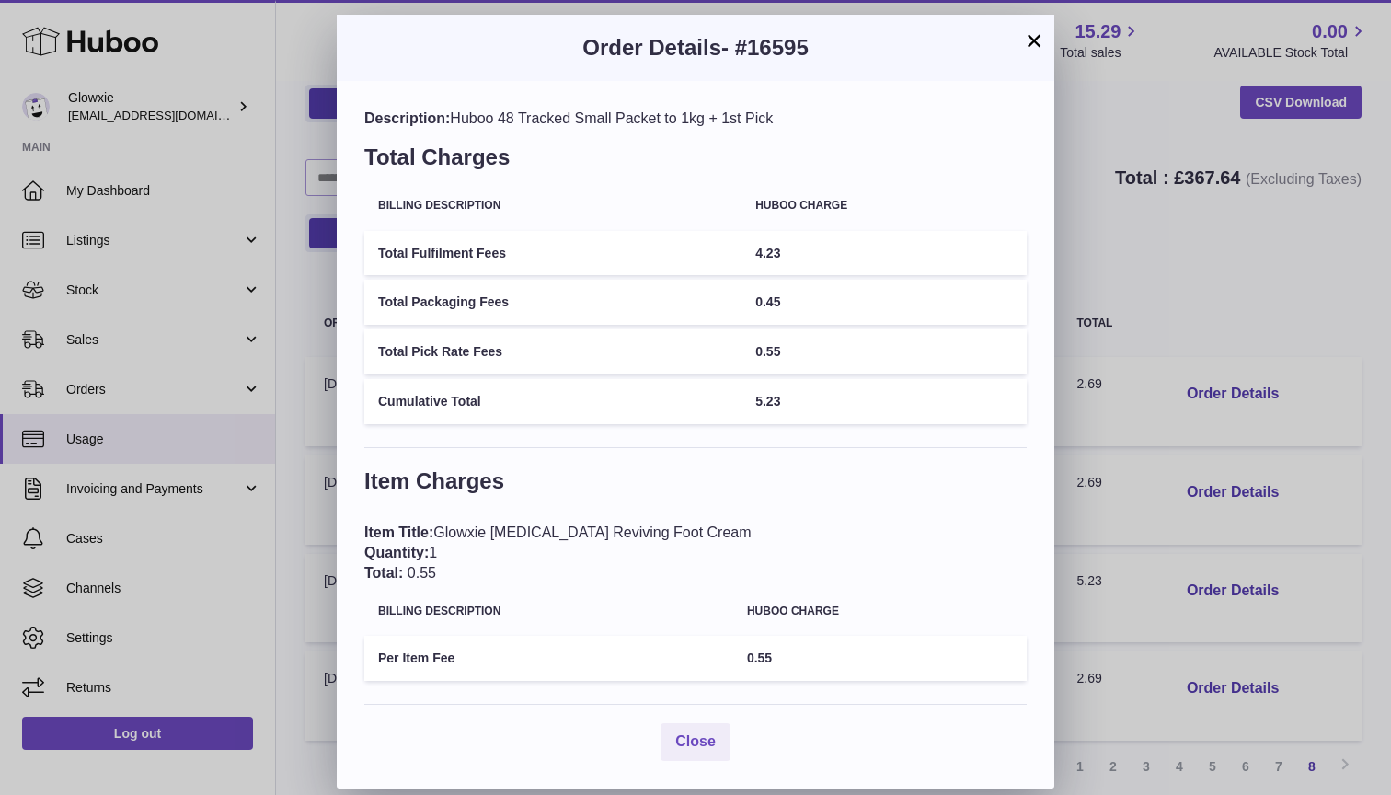
click at [1038, 49] on button "×" at bounding box center [1034, 40] width 22 height 22
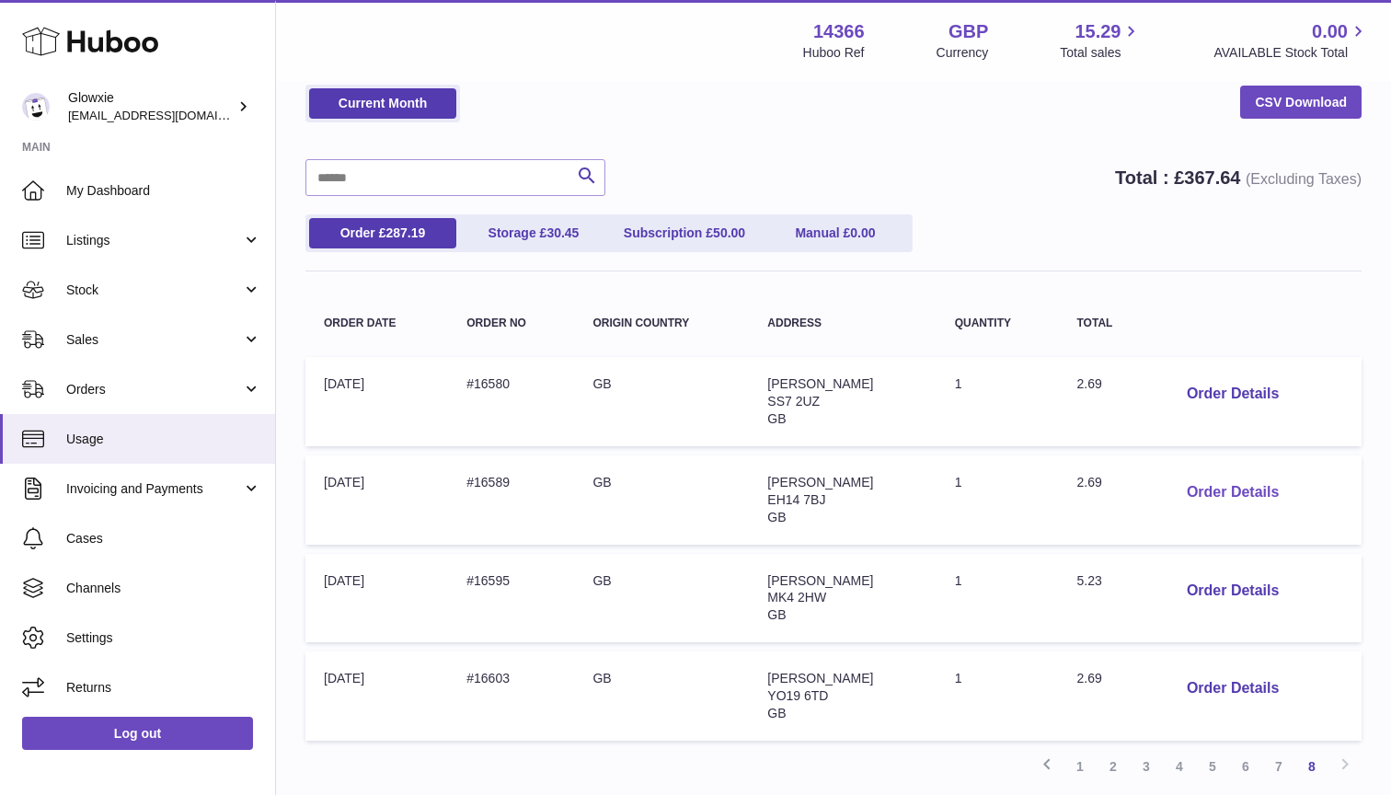
click at [1197, 499] on button "Order Details" at bounding box center [1232, 493] width 121 height 38
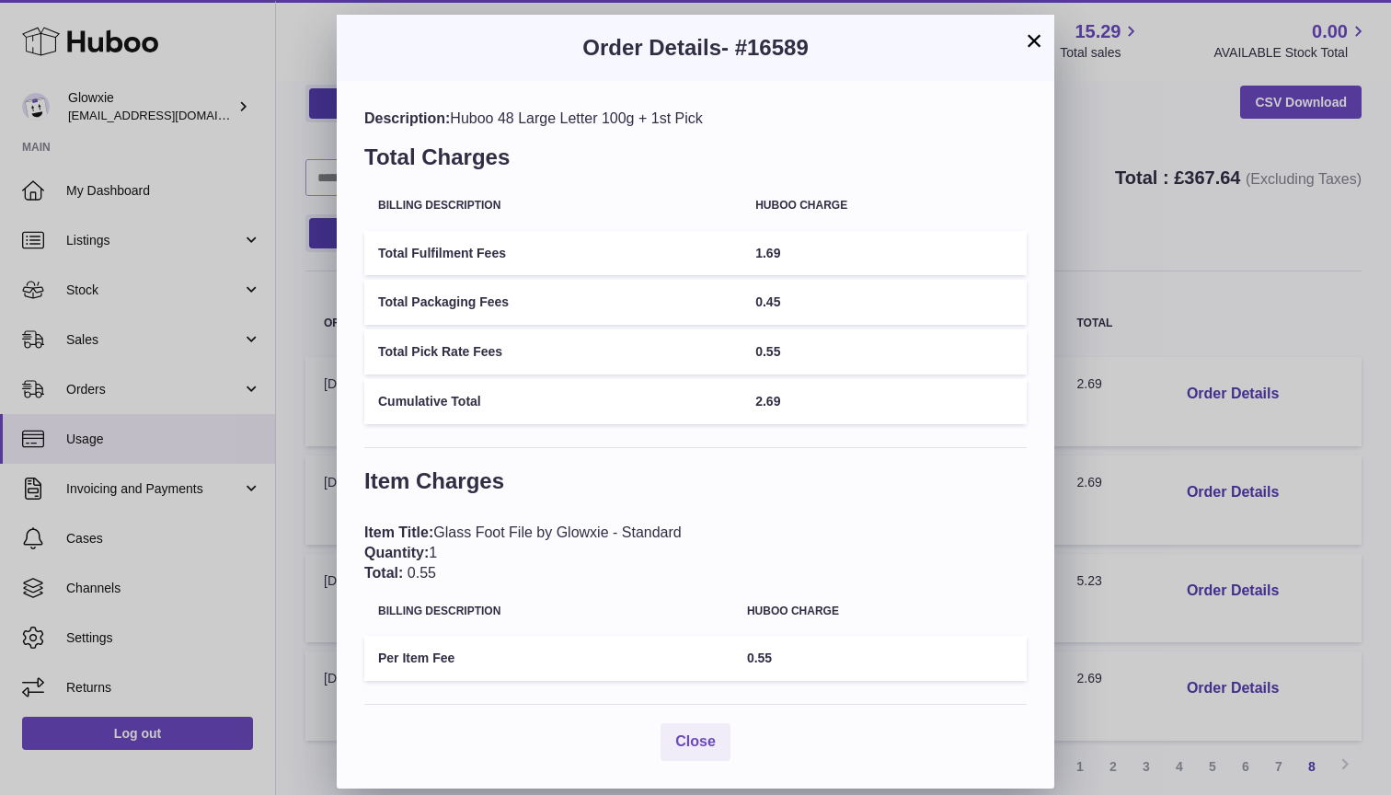
click at [1037, 52] on button "×" at bounding box center [1034, 40] width 22 height 22
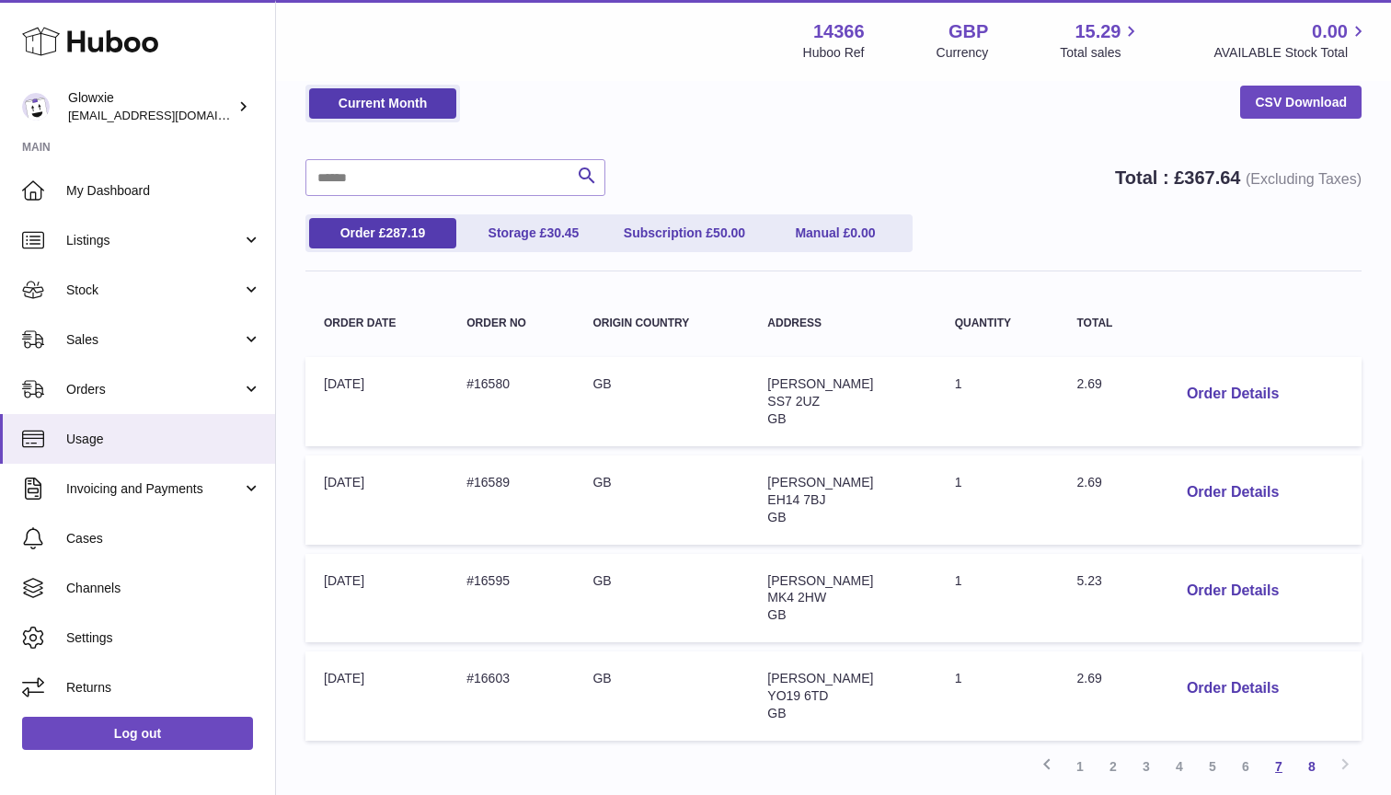
click at [1276, 750] on link "7" at bounding box center [1279, 766] width 33 height 33
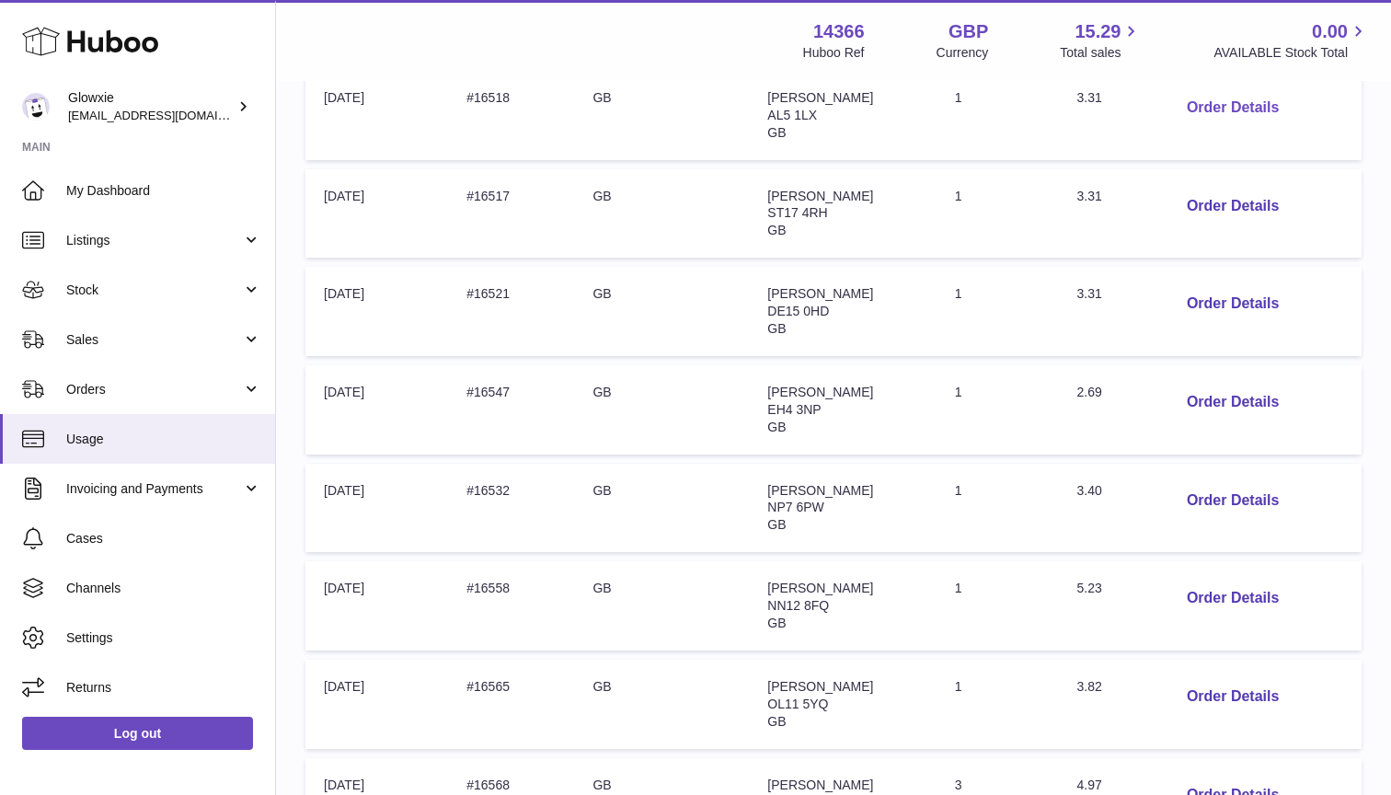
scroll to position [724, 0]
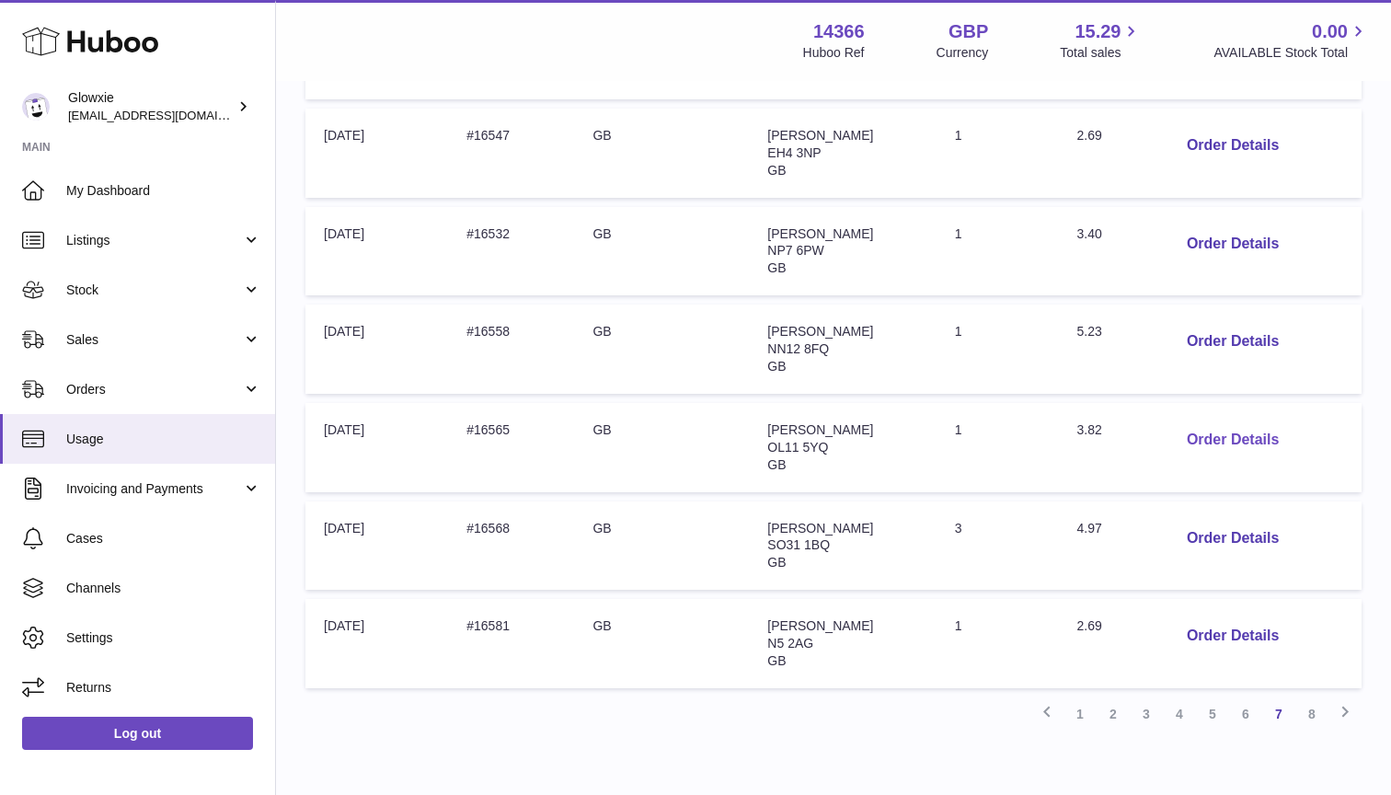
click at [1222, 432] on button "Order Details" at bounding box center [1232, 440] width 121 height 38
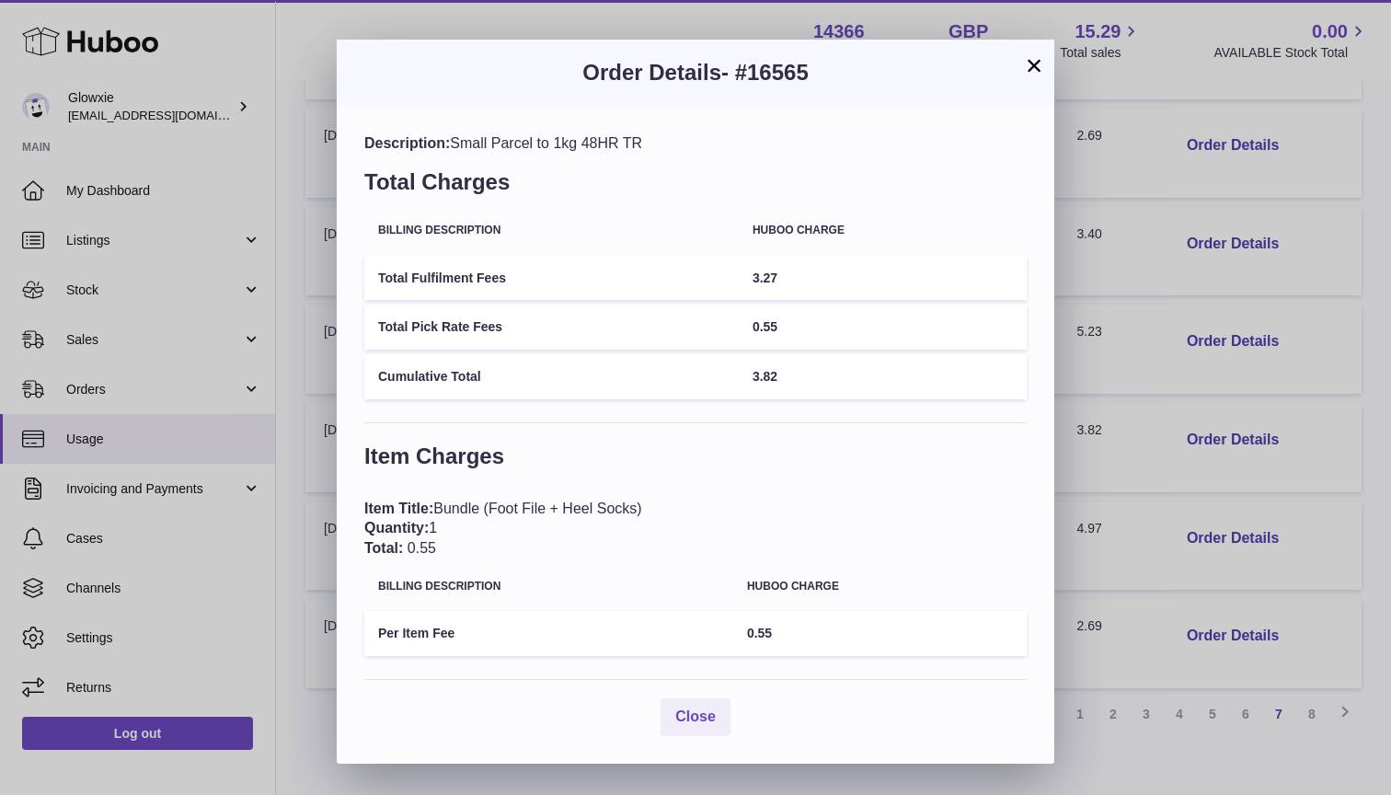
click at [1038, 75] on button "×" at bounding box center [1034, 65] width 22 height 22
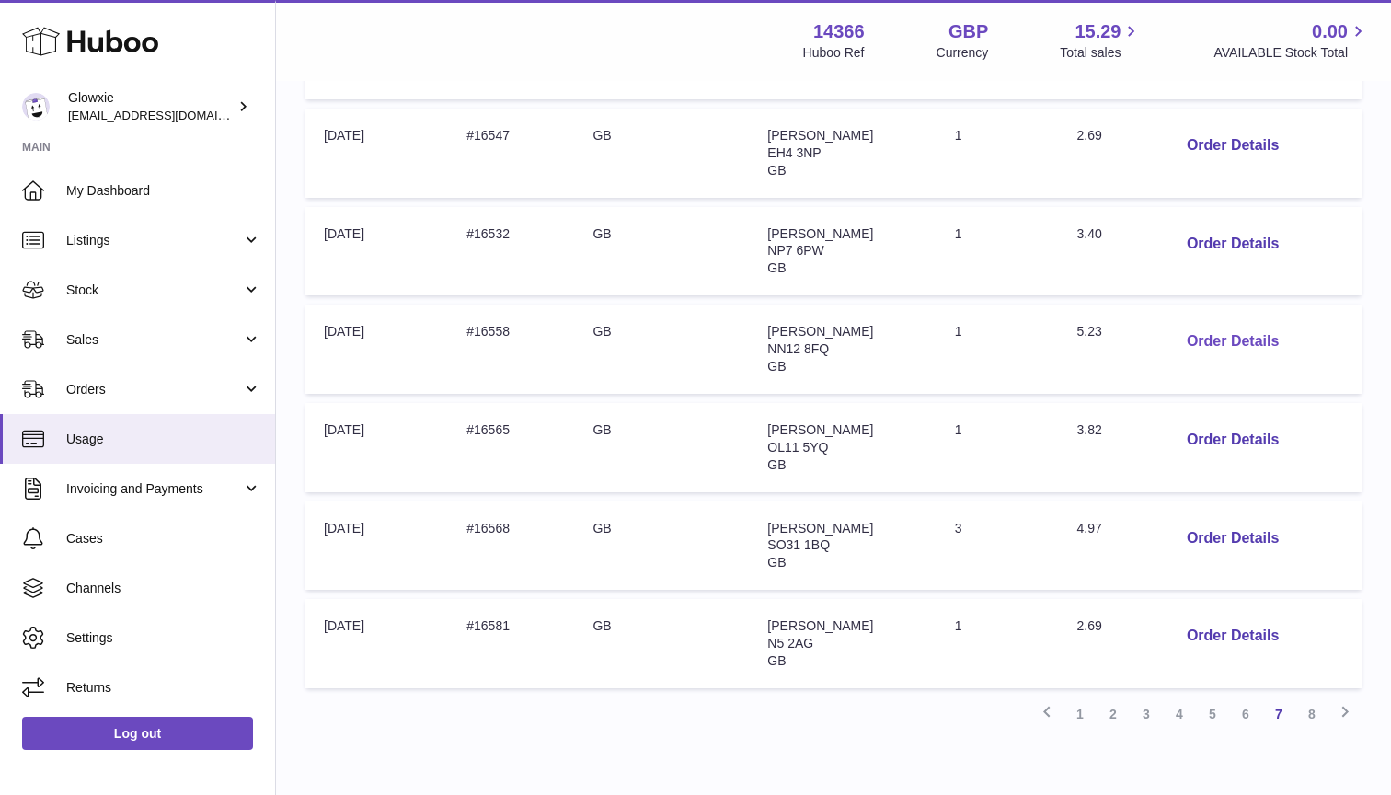
click at [1210, 325] on button "Order Details" at bounding box center [1232, 342] width 121 height 38
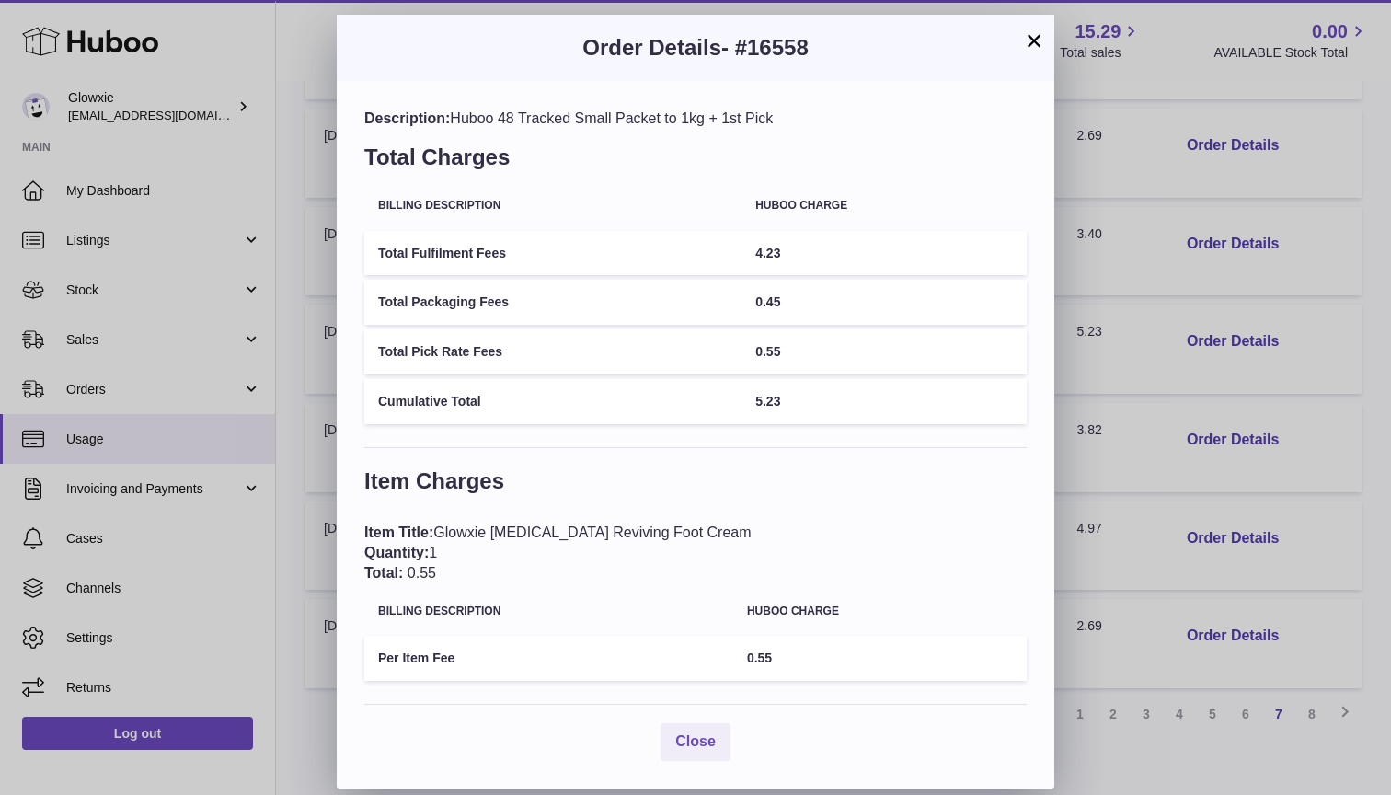
click at [1037, 42] on button "×" at bounding box center [1034, 40] width 22 height 22
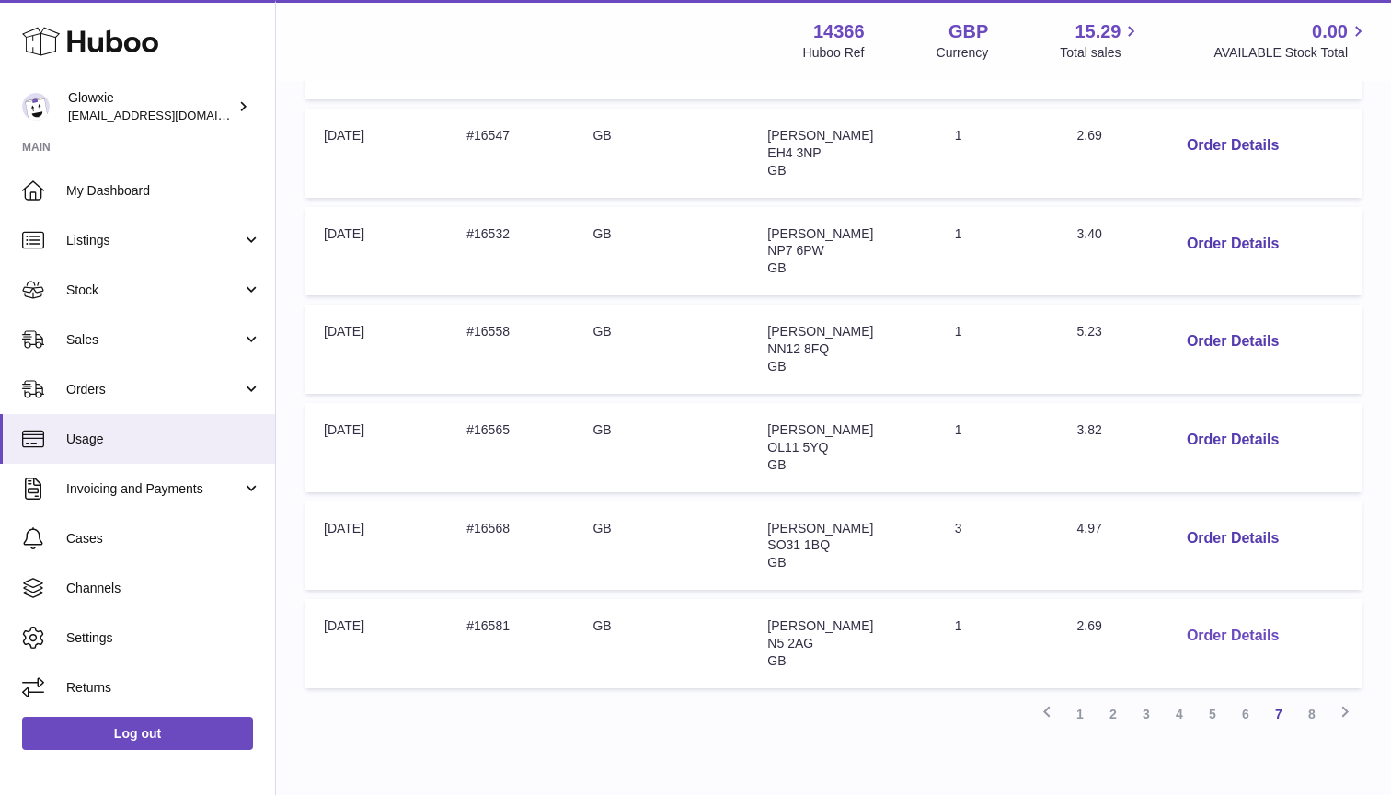
click at [1264, 617] on button "Order Details" at bounding box center [1232, 636] width 121 height 38
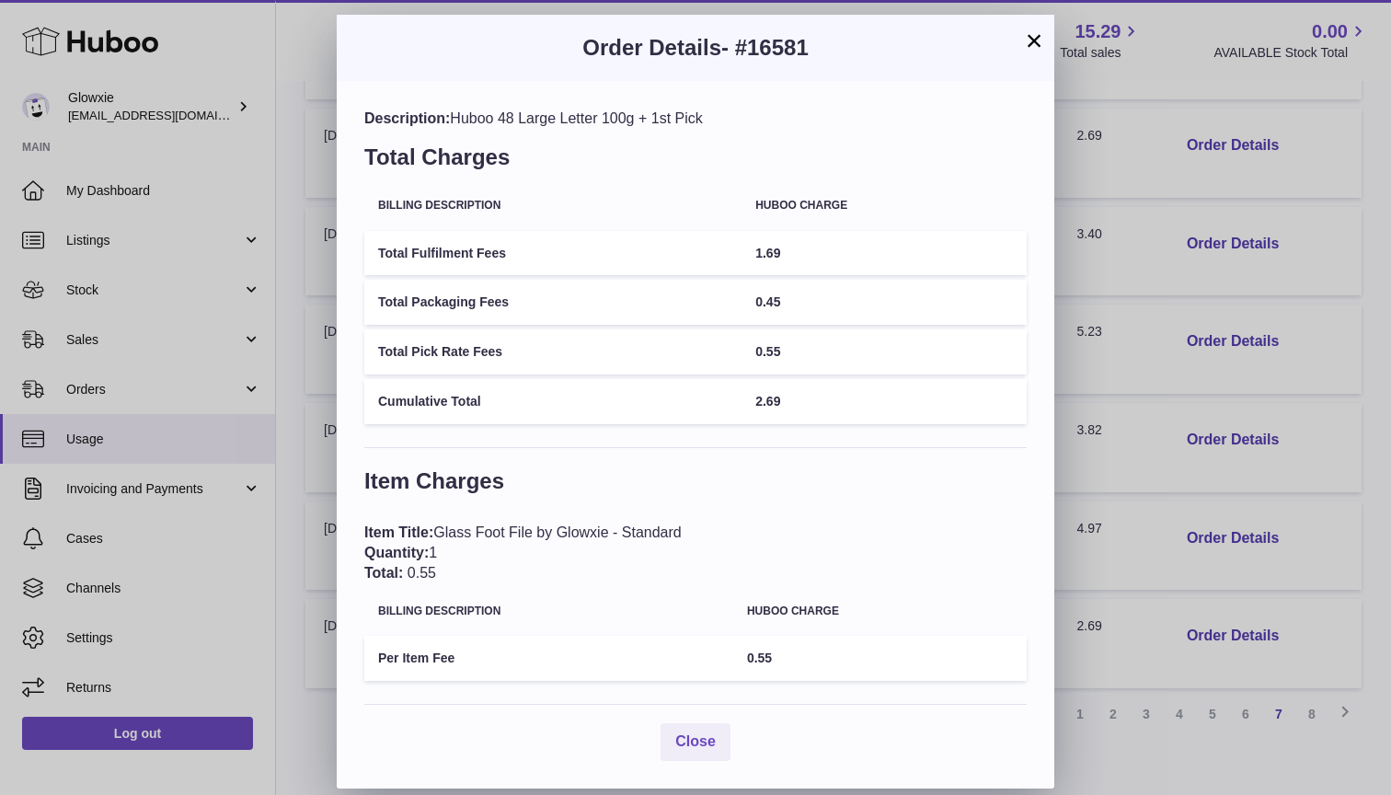
click at [1032, 51] on button "×" at bounding box center [1034, 40] width 22 height 22
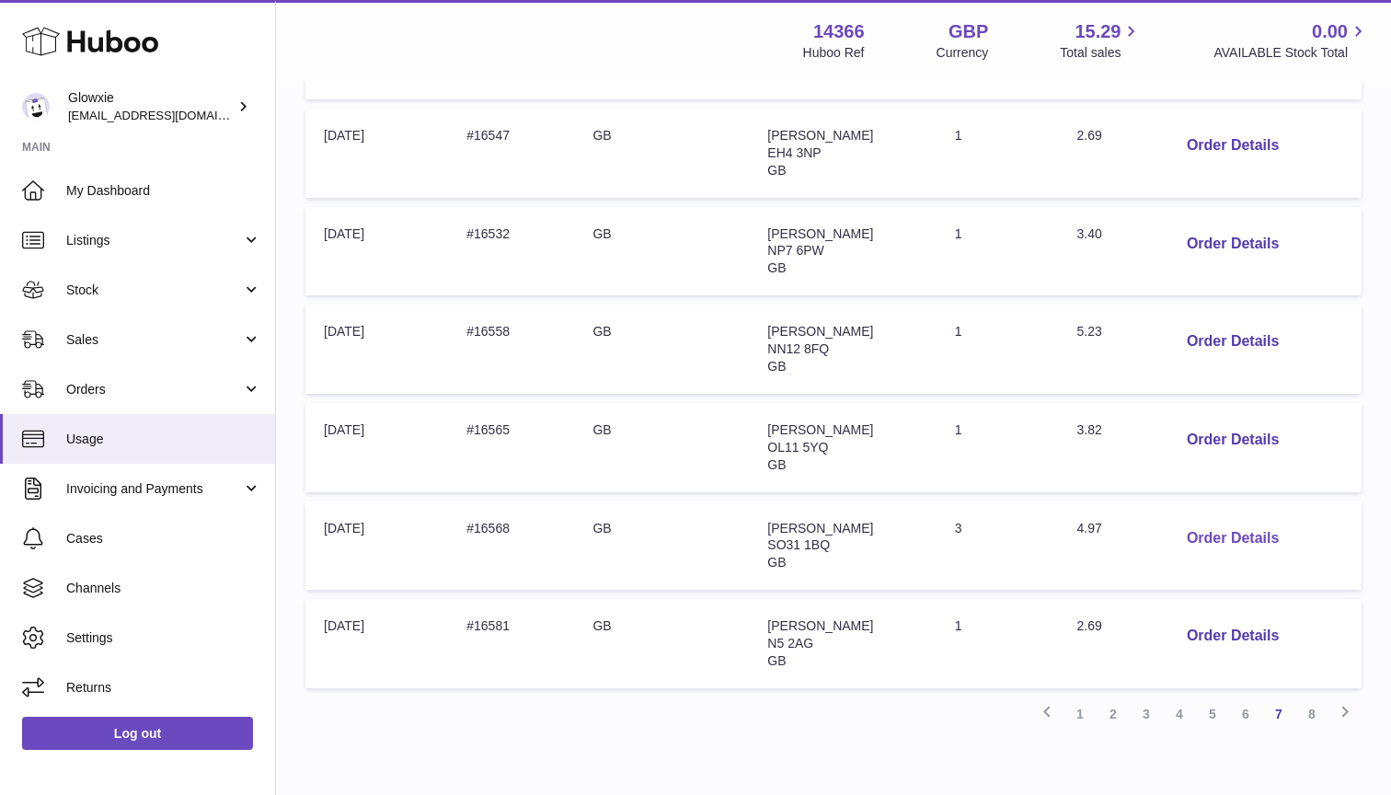
click at [1223, 520] on button "Order Details" at bounding box center [1232, 539] width 121 height 38
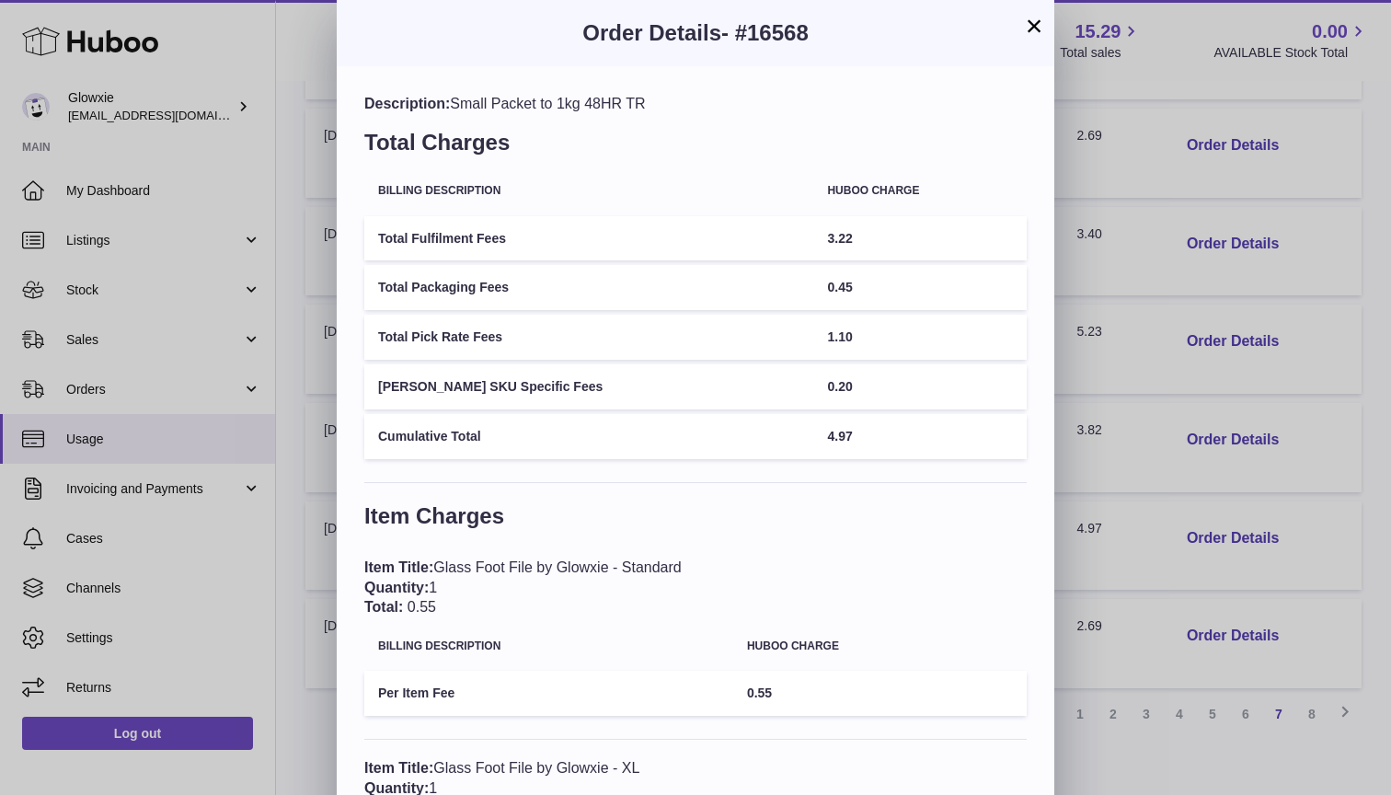
click at [1034, 24] on button "×" at bounding box center [1034, 26] width 22 height 22
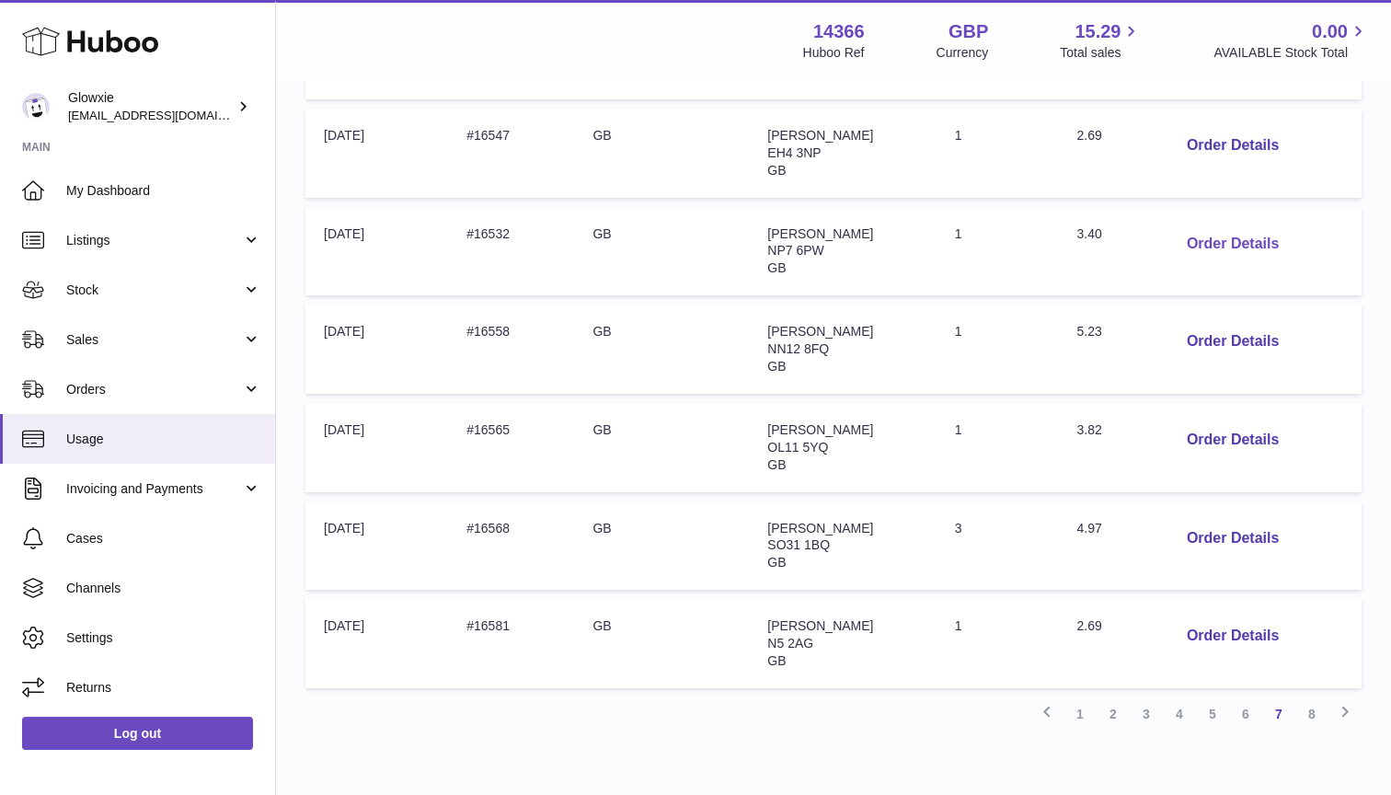
click at [1213, 225] on button "Order Details" at bounding box center [1232, 244] width 121 height 38
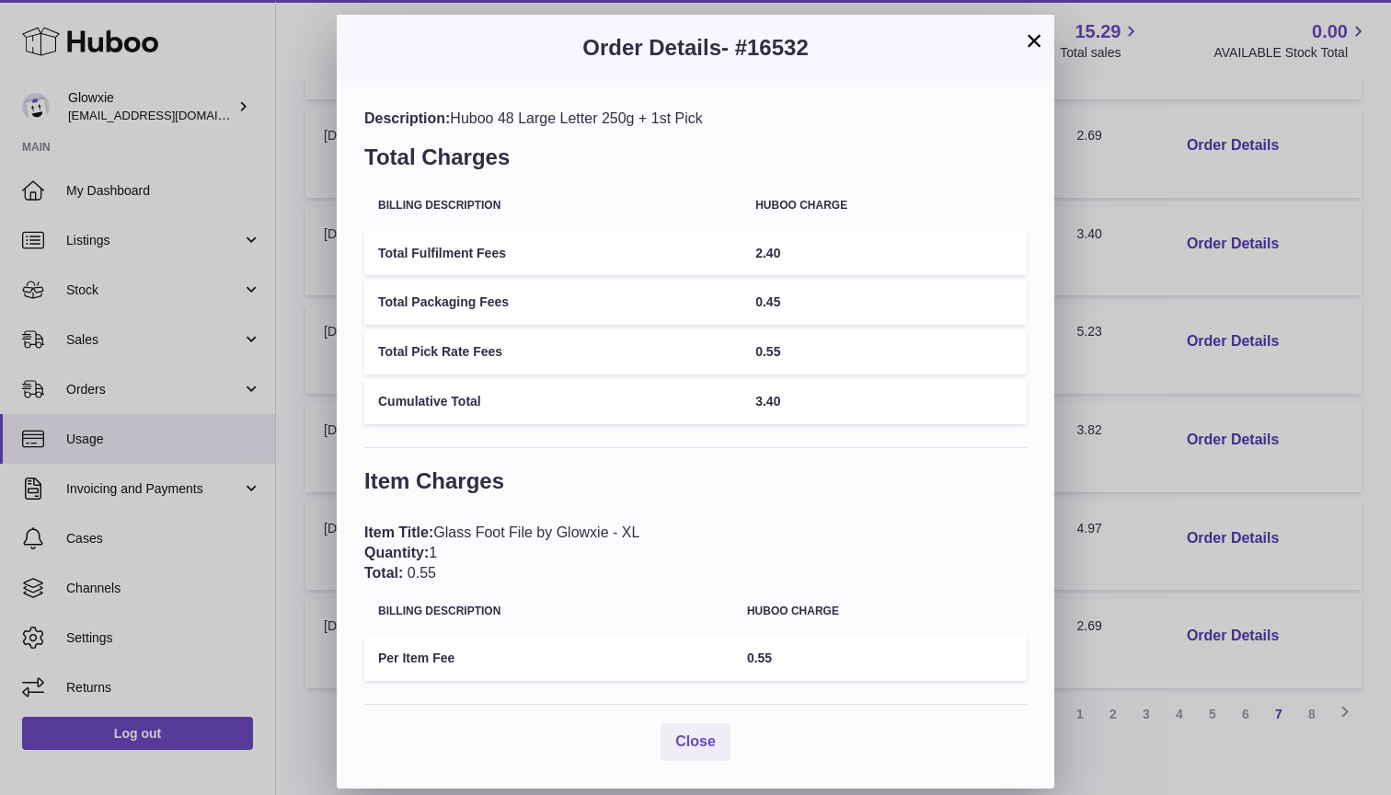
click at [1040, 42] on button "×" at bounding box center [1034, 40] width 22 height 22
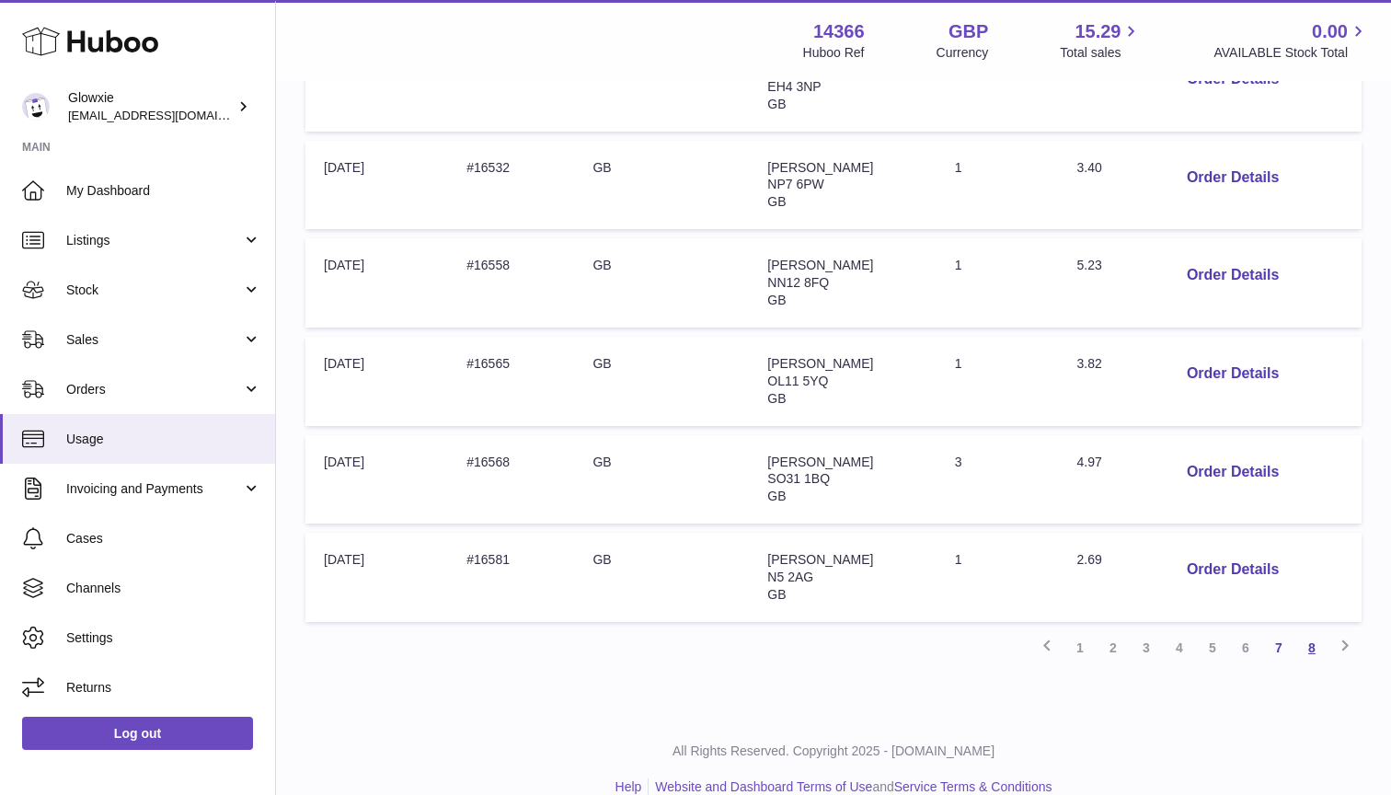
click at [1317, 631] on link "8" at bounding box center [1312, 647] width 33 height 33
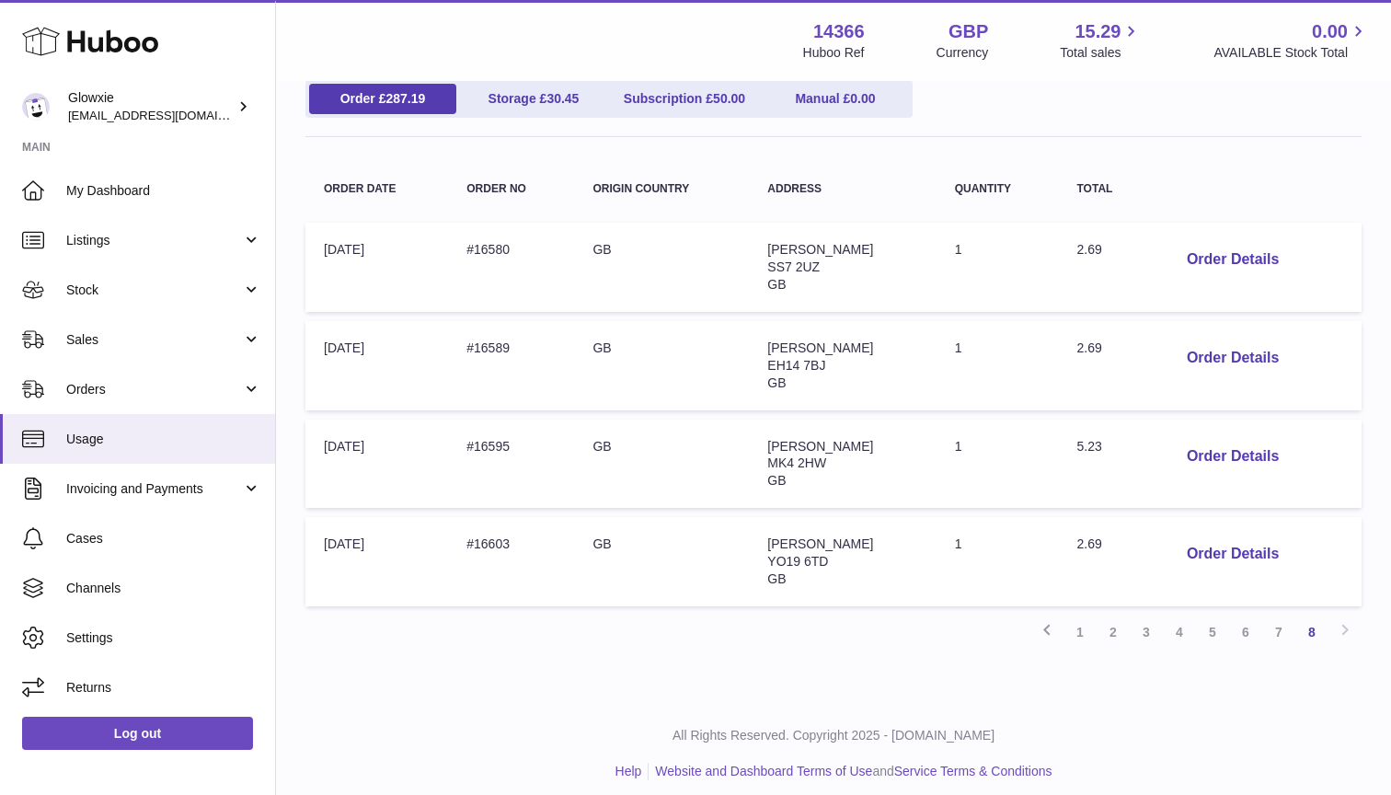
scroll to position [216, 0]
click at [118, 296] on link "Stock" at bounding box center [137, 290] width 275 height 50
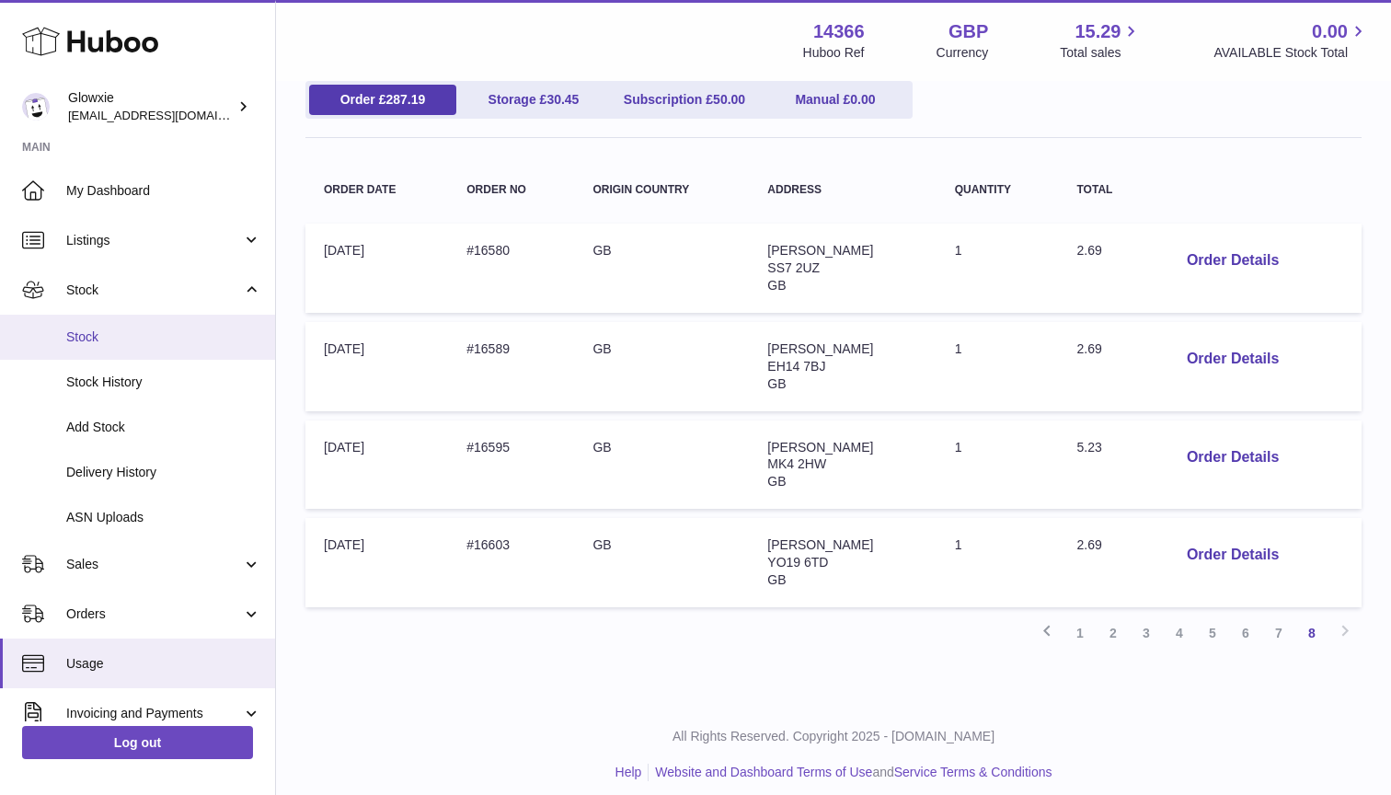
click at [109, 335] on span "Stock" at bounding box center [163, 337] width 195 height 17
